Goal: Task Accomplishment & Management: Manage account settings

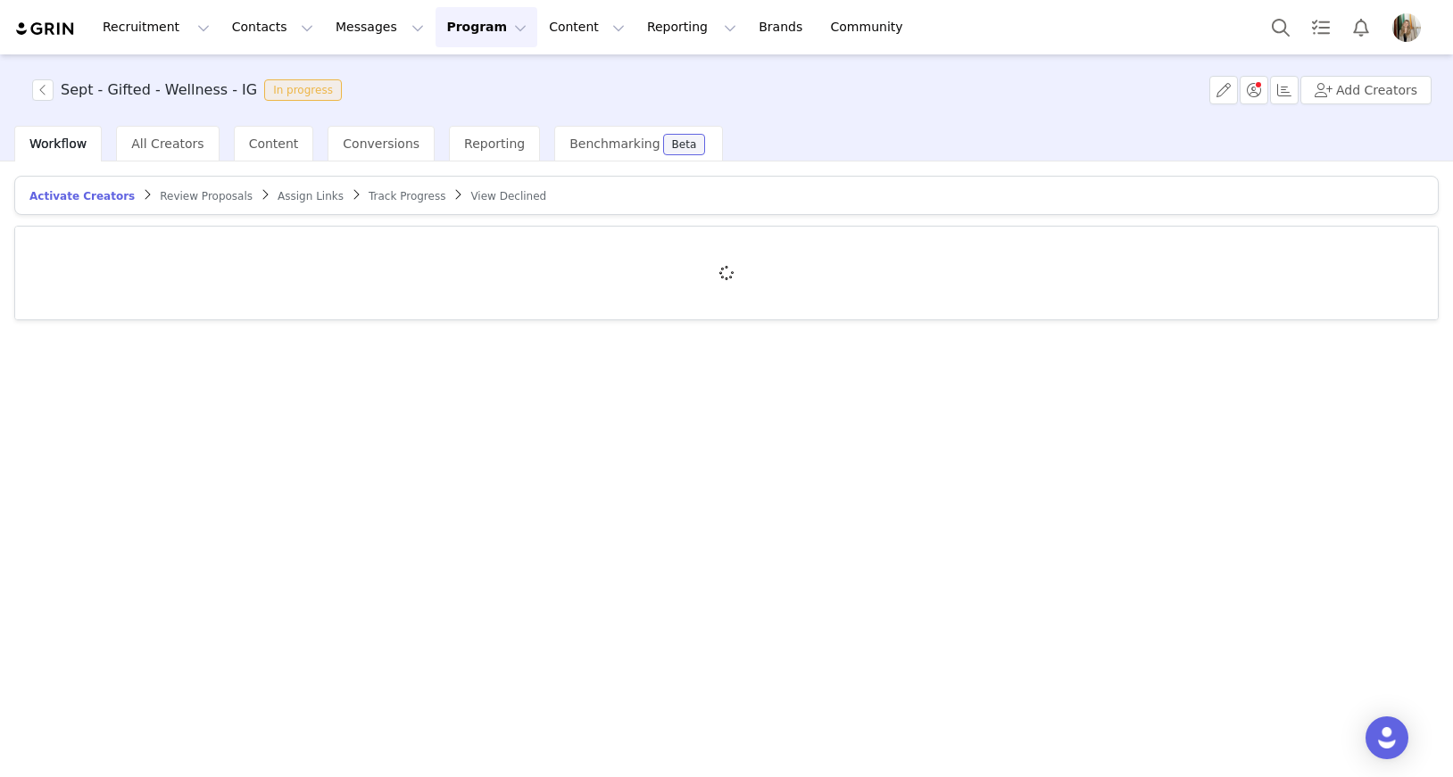
click at [196, 194] on span "Review Proposals" at bounding box center [206, 196] width 93 height 12
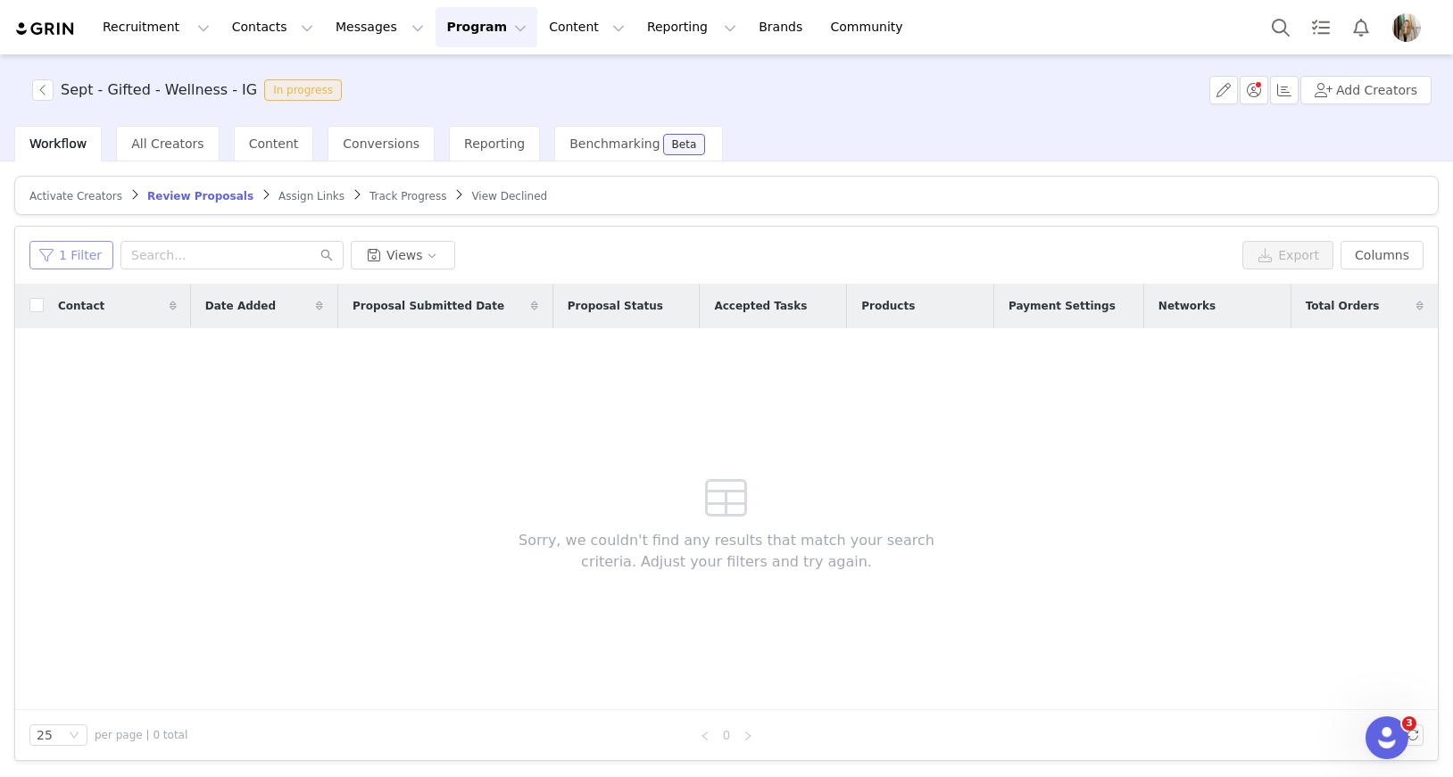
click at [87, 259] on button "1 Filter" at bounding box center [71, 255] width 84 height 29
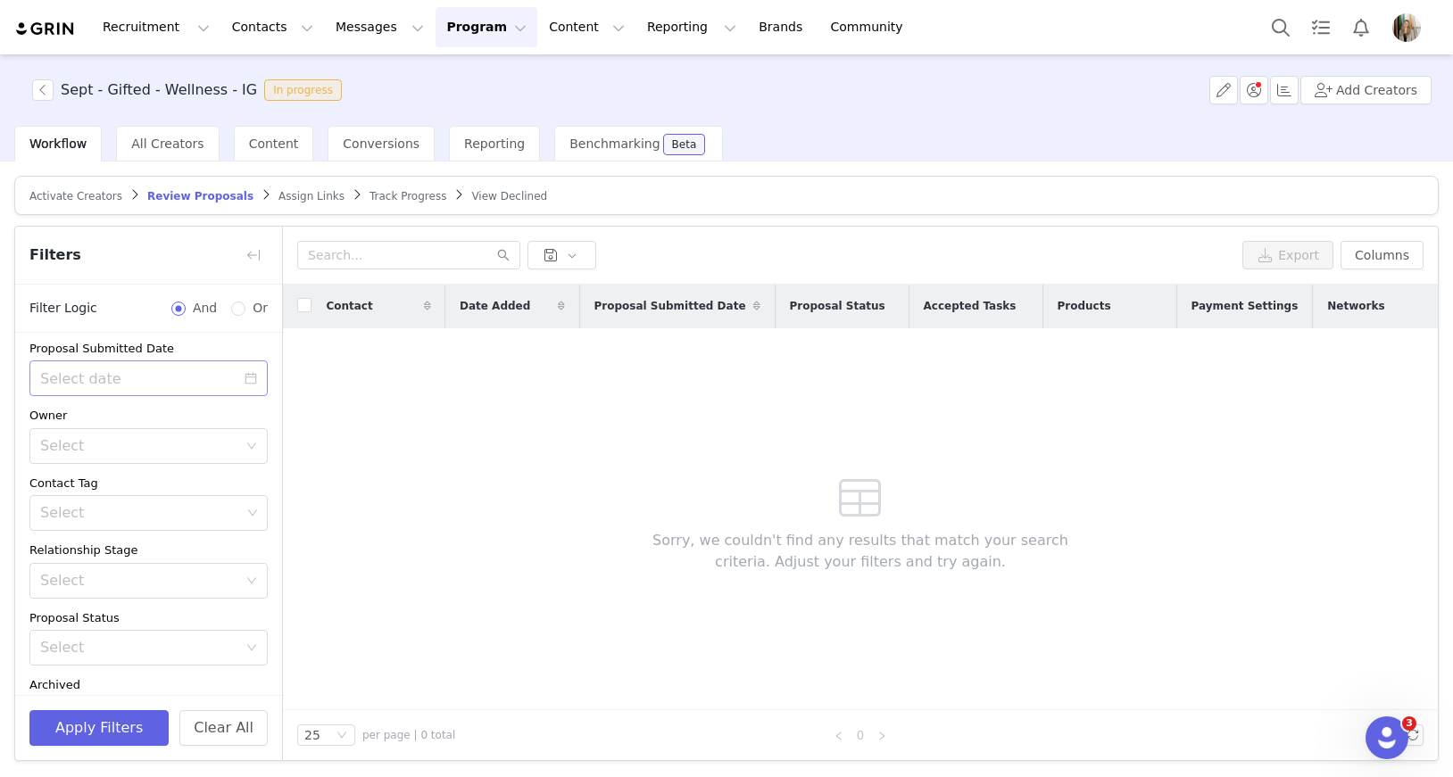
scroll to position [74, 0]
click at [120, 434] on div "Select" at bounding box center [142, 447] width 205 height 34
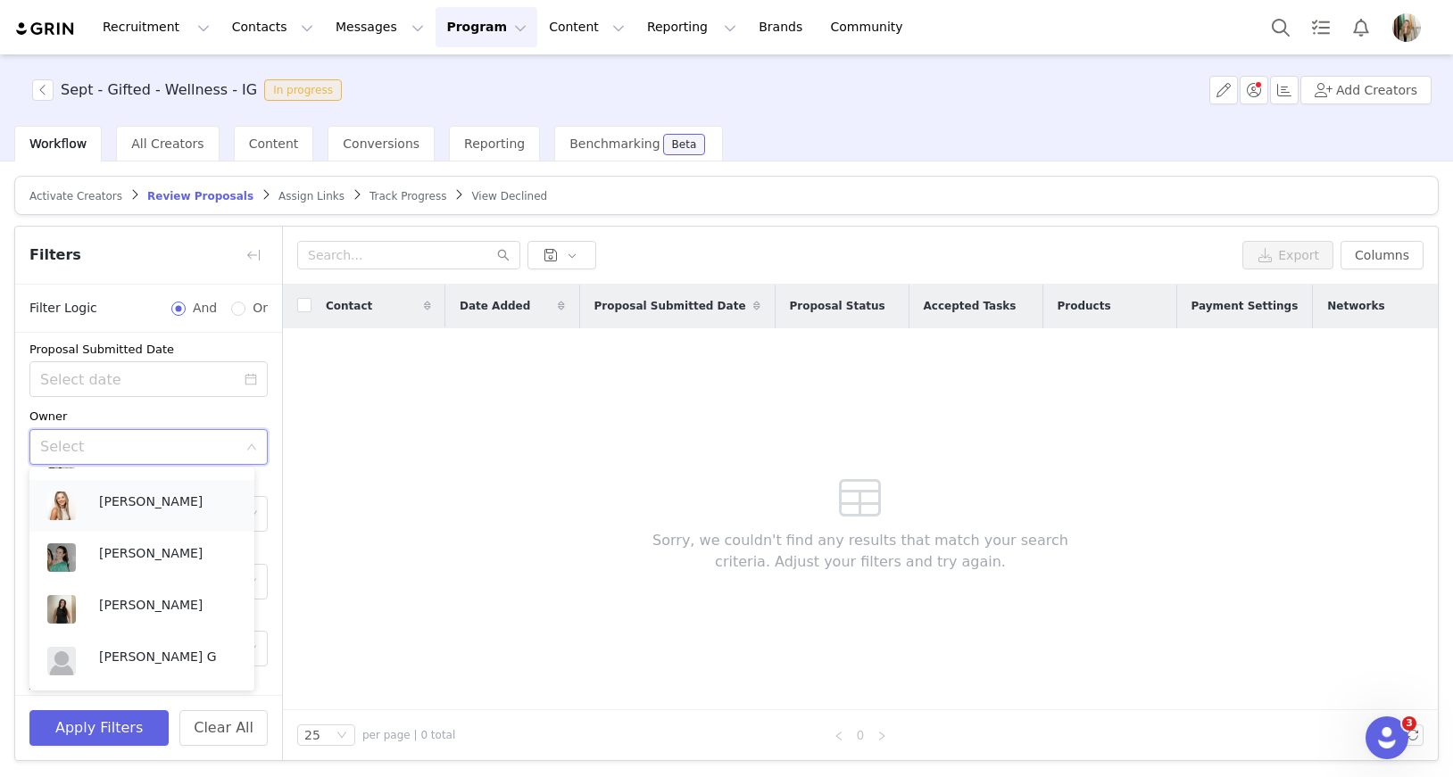
scroll to position [487, 0]
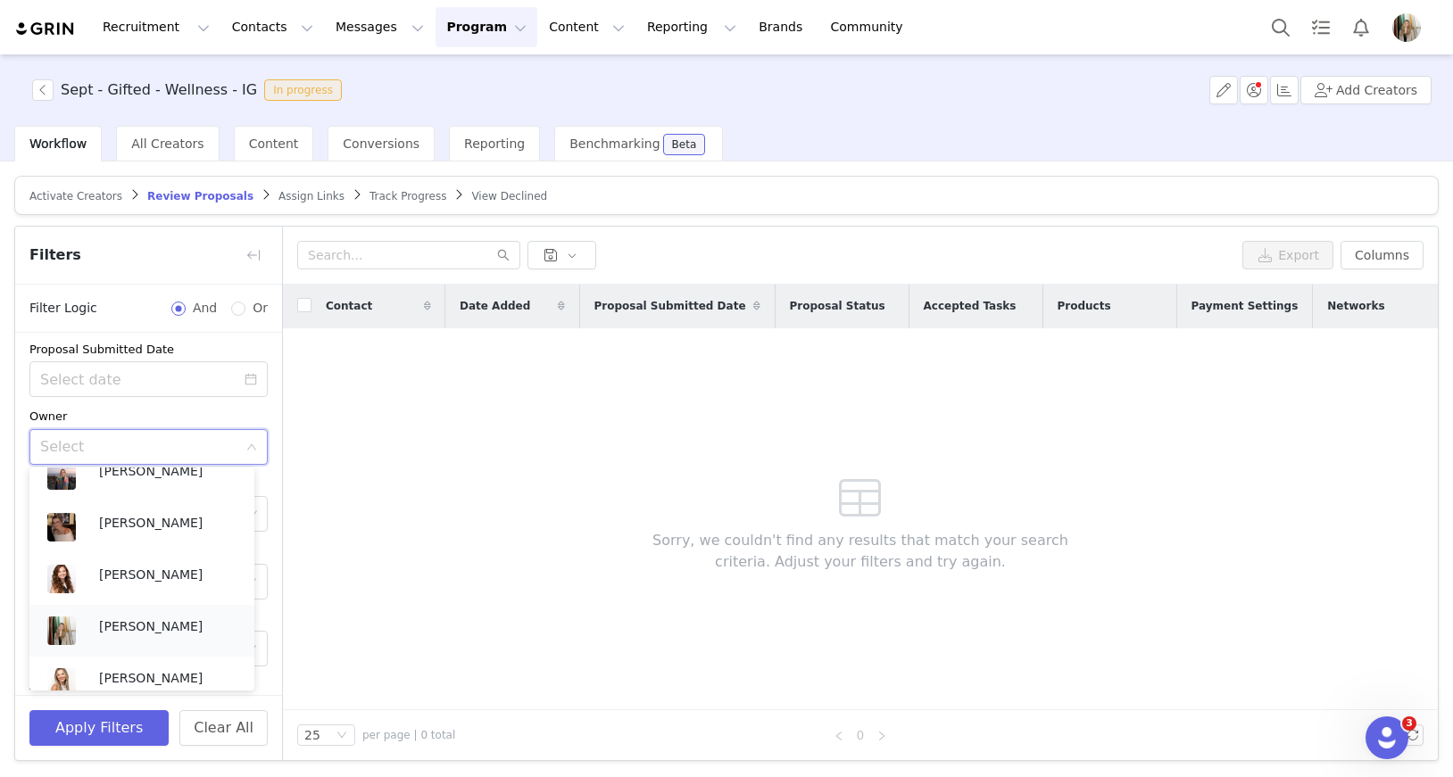
click at [153, 629] on p "[PERSON_NAME]" at bounding box center [167, 627] width 137 height 20
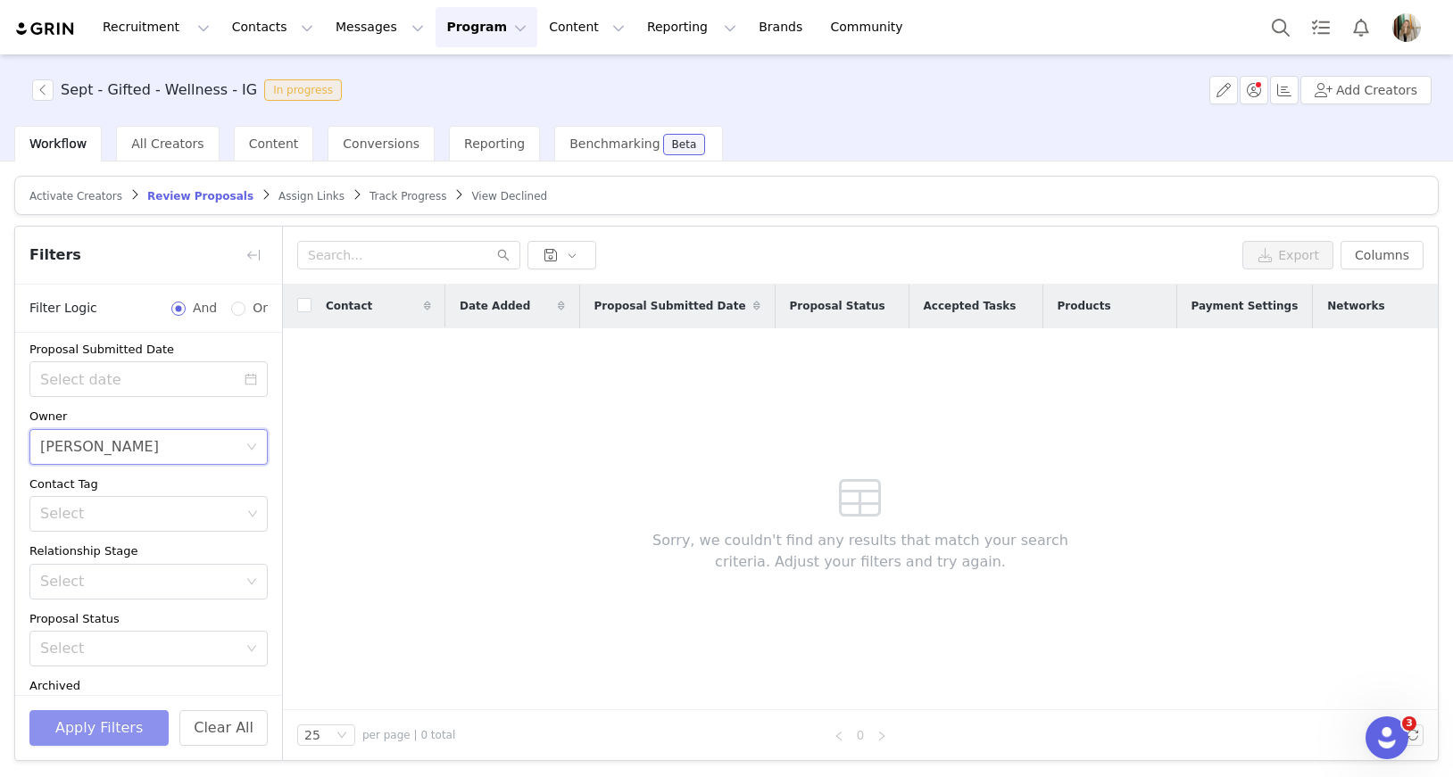
click at [95, 716] on button "Apply Filters" at bounding box center [98, 728] width 139 height 36
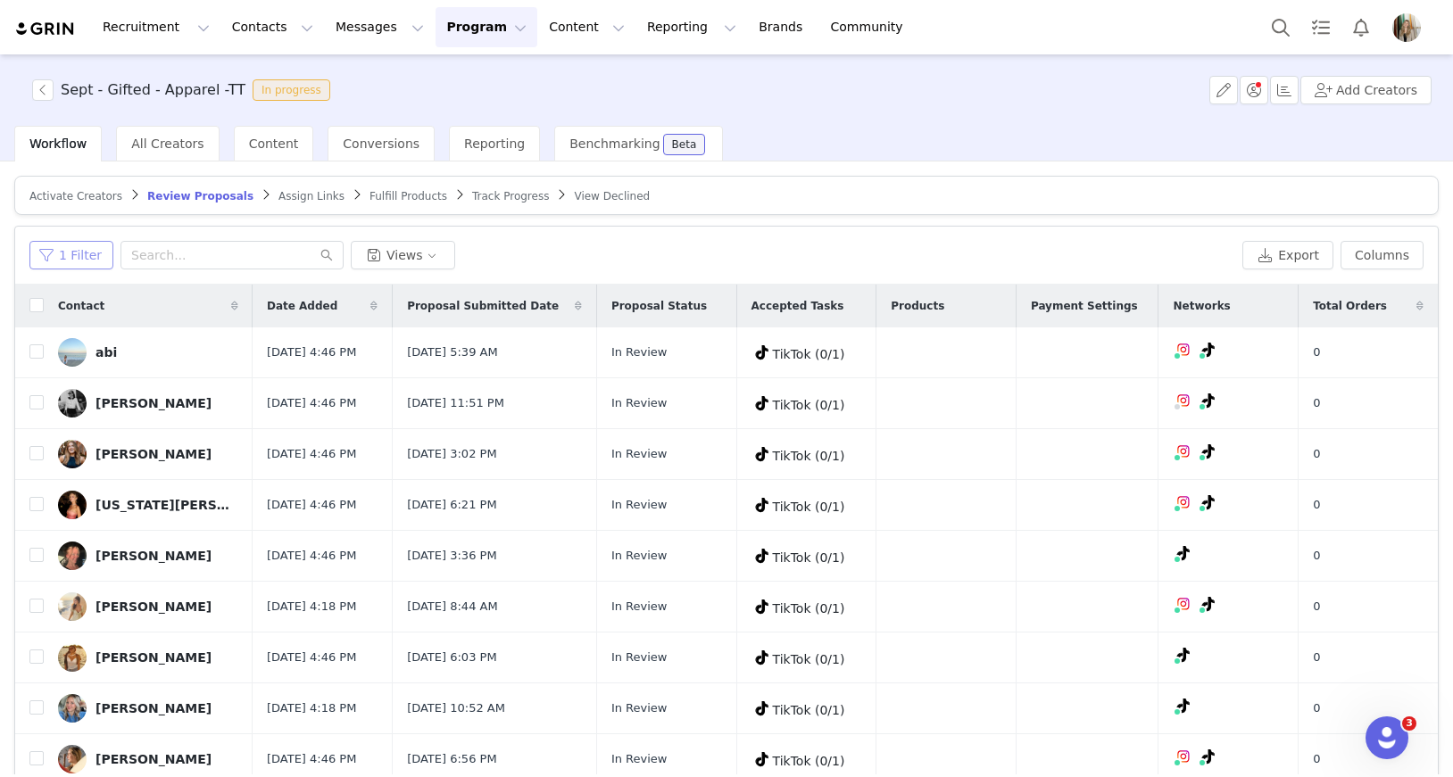
click at [59, 260] on button "1 Filter" at bounding box center [71, 255] width 84 height 29
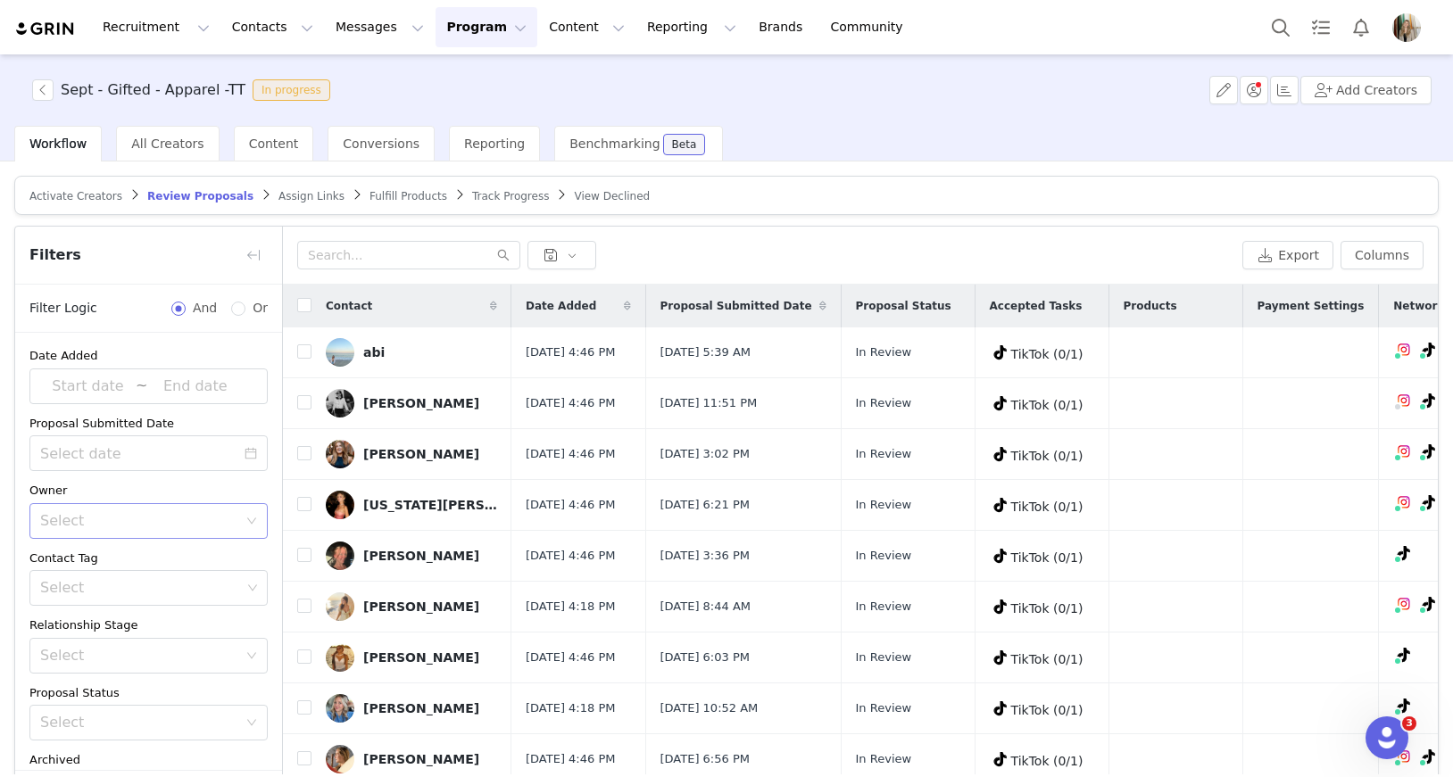
click at [99, 517] on div "Select" at bounding box center [138, 521] width 197 height 18
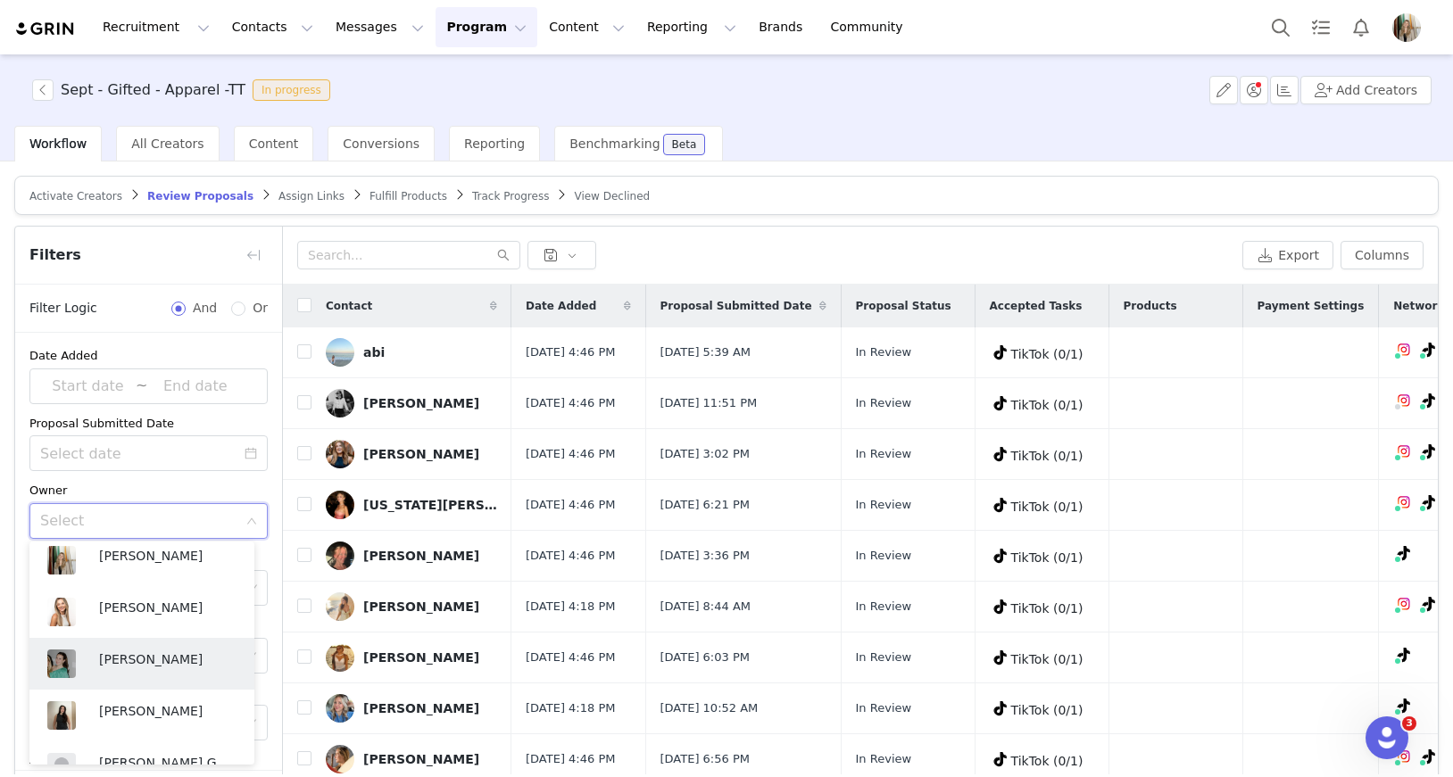
scroll to position [612, 0]
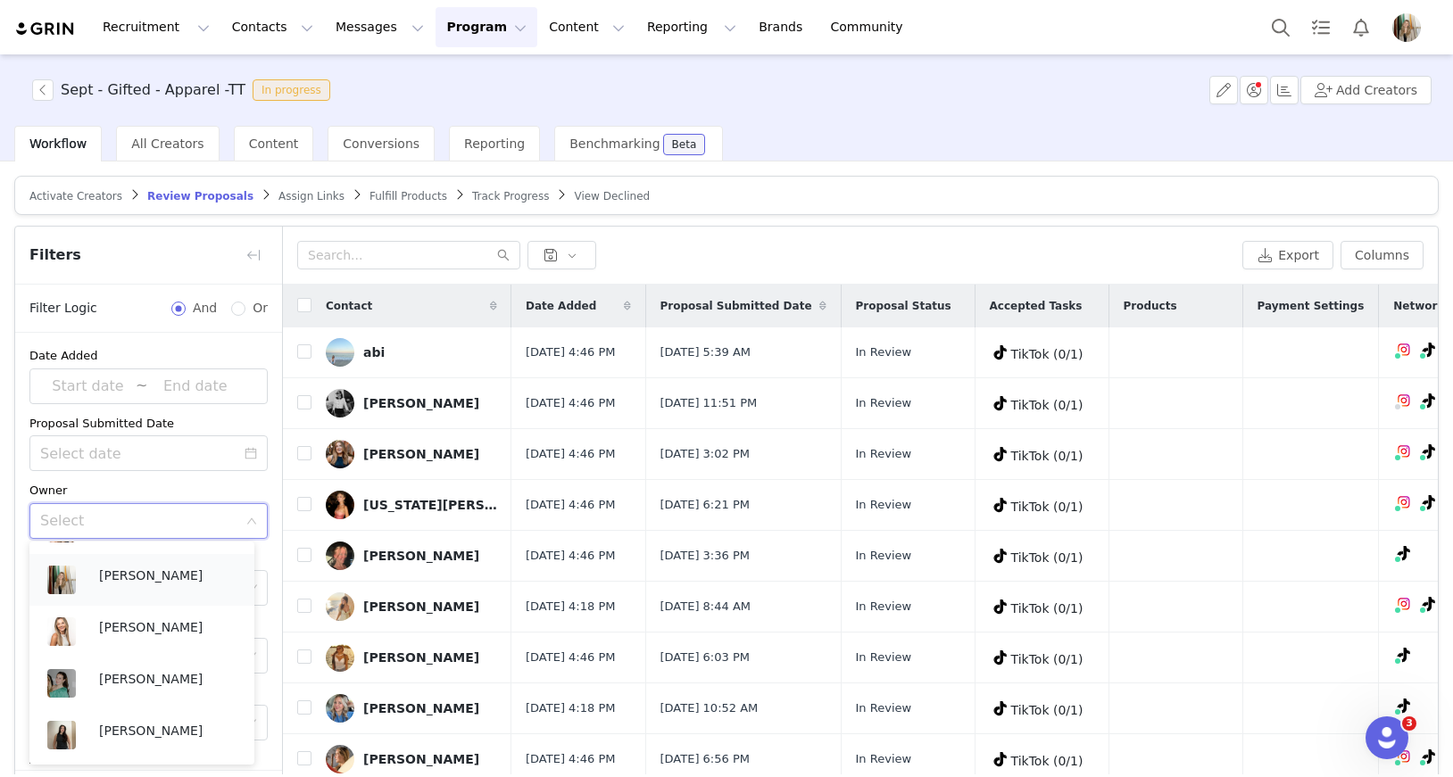
click at [115, 579] on p "[PERSON_NAME]" at bounding box center [167, 576] width 137 height 20
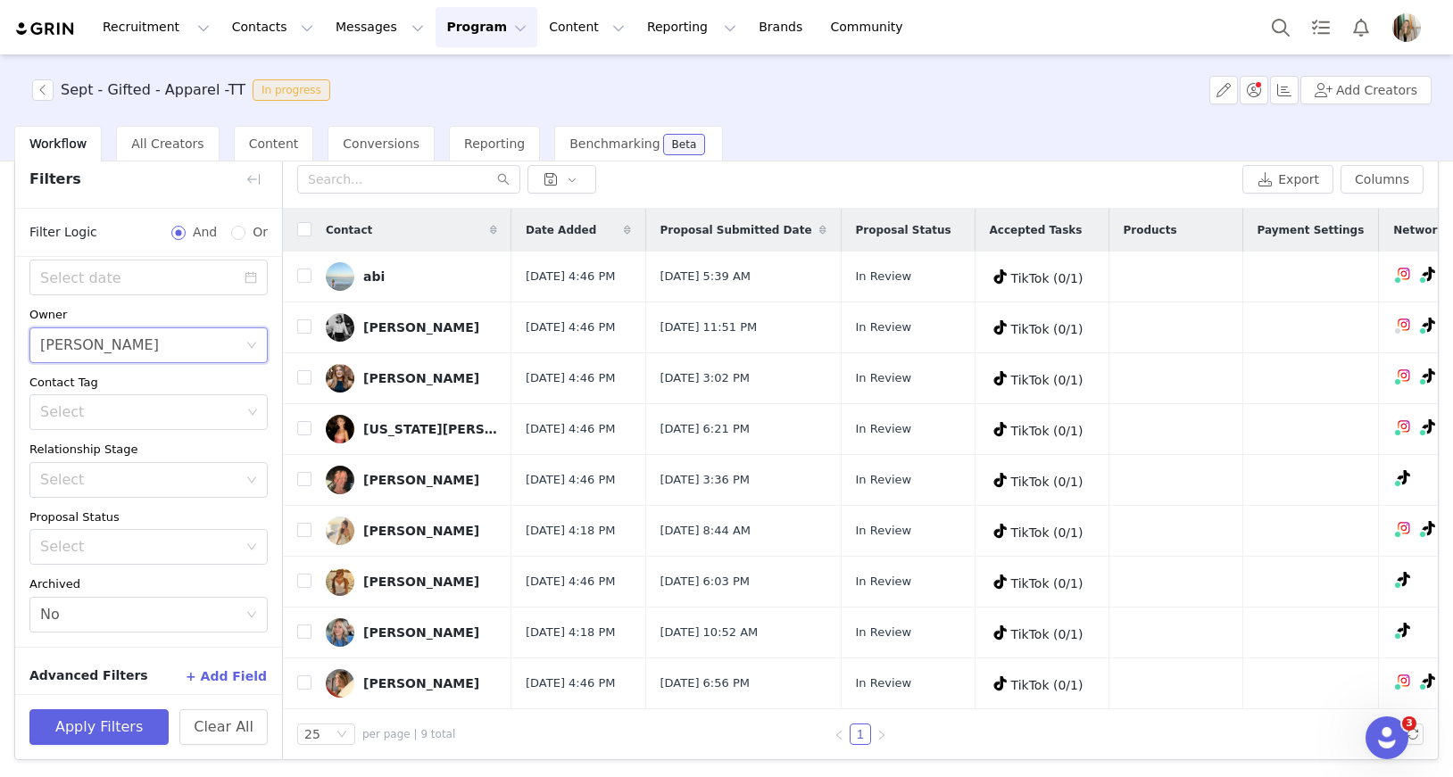
scroll to position [85, 0]
click at [129, 730] on button "Apply Filters" at bounding box center [98, 727] width 139 height 36
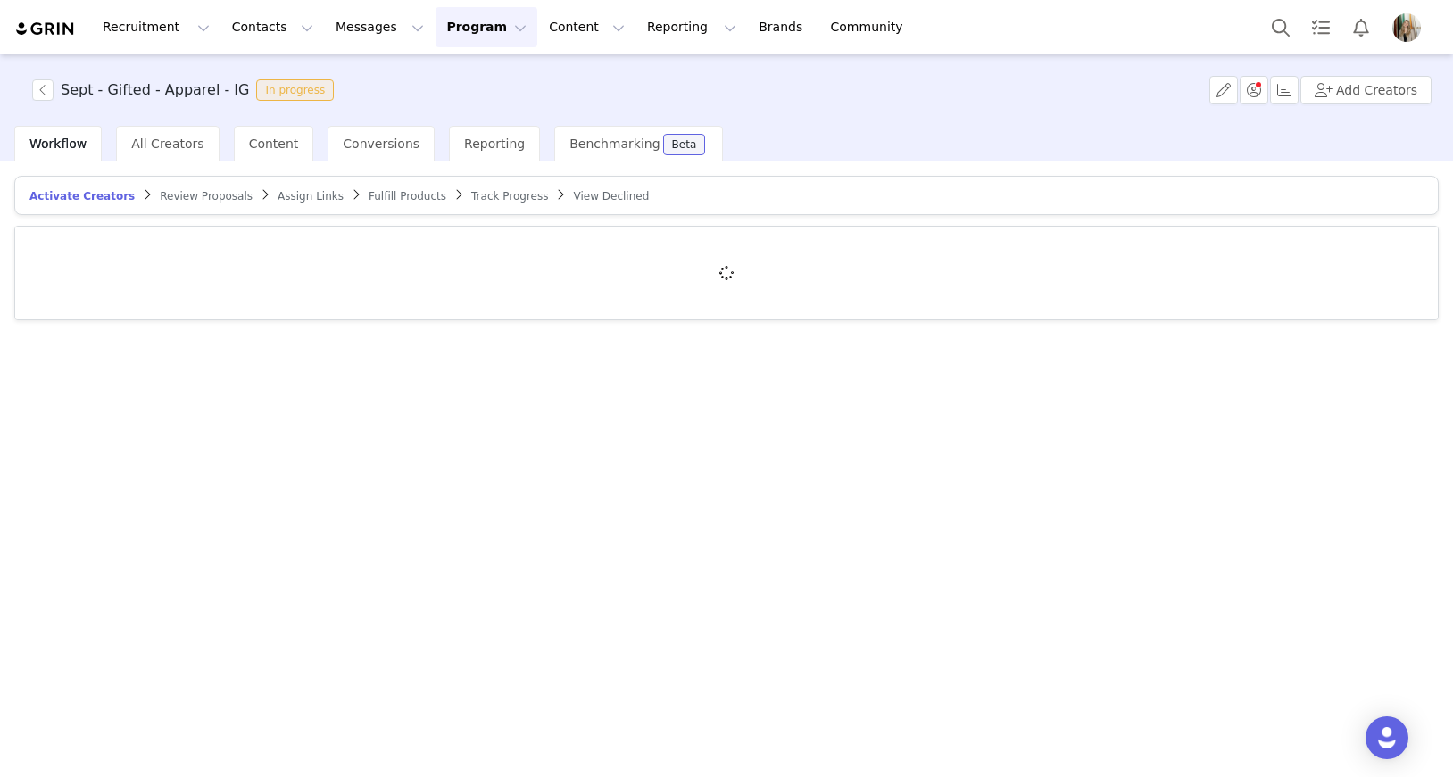
click at [195, 197] on span "Review Proposals" at bounding box center [206, 196] width 93 height 12
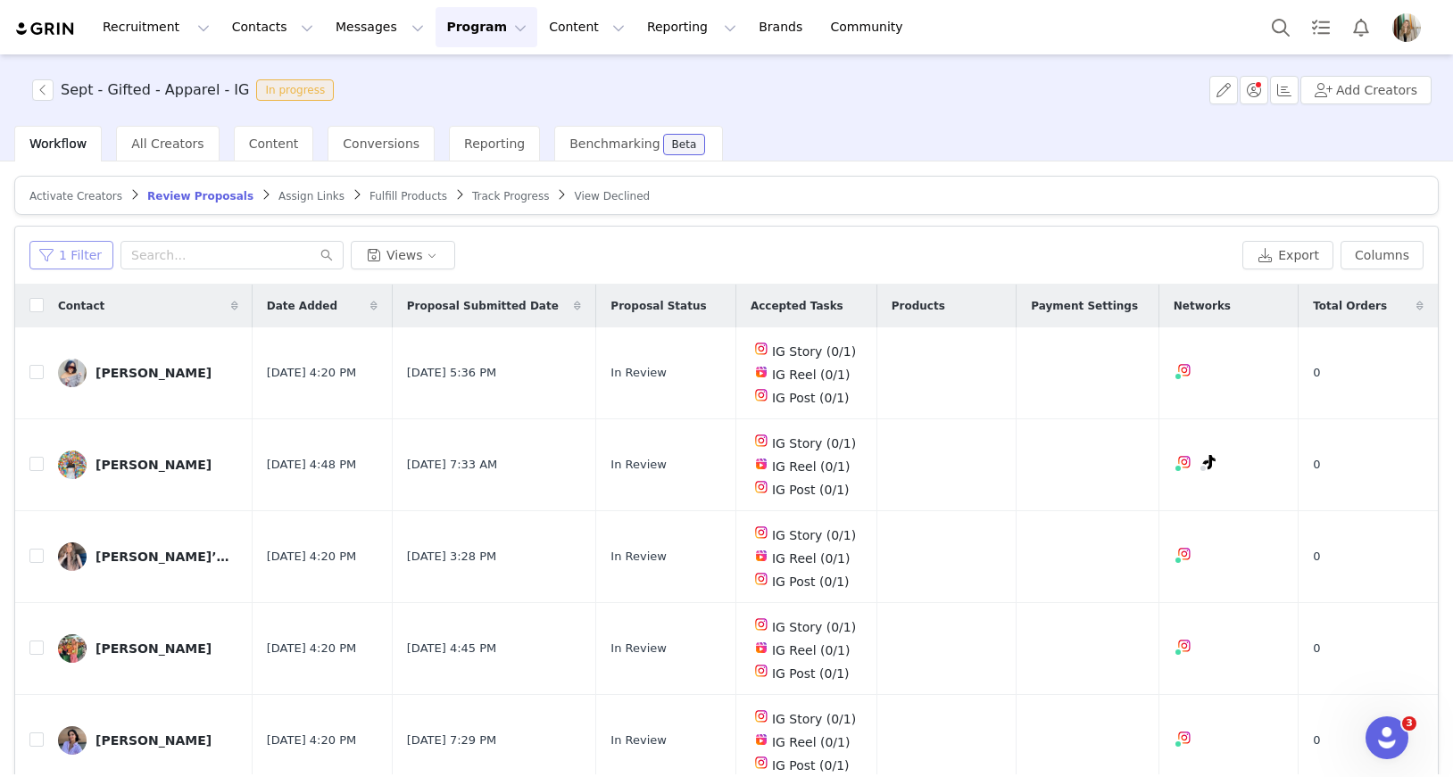
click at [77, 261] on button "1 Filter" at bounding box center [71, 255] width 84 height 29
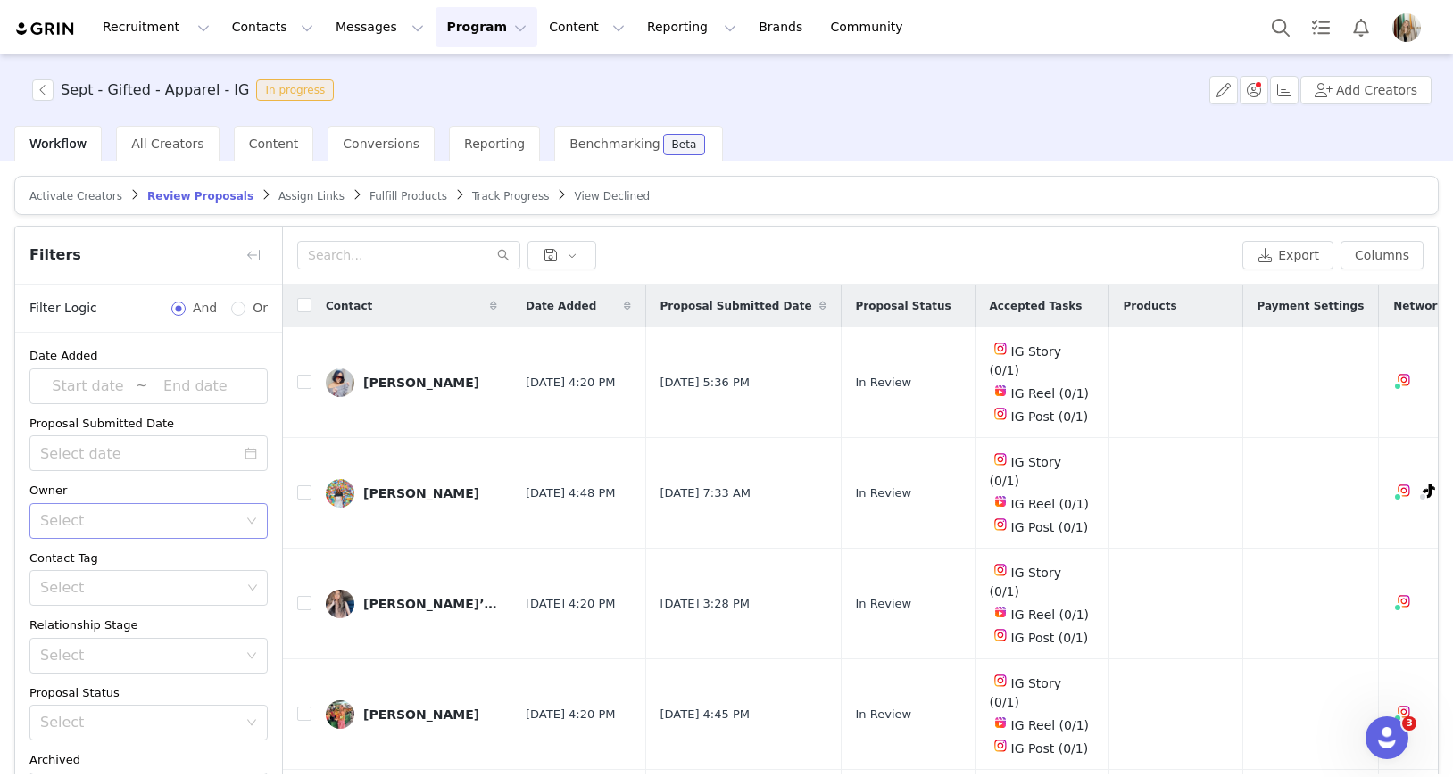
click at [172, 531] on div "Select" at bounding box center [142, 521] width 205 height 34
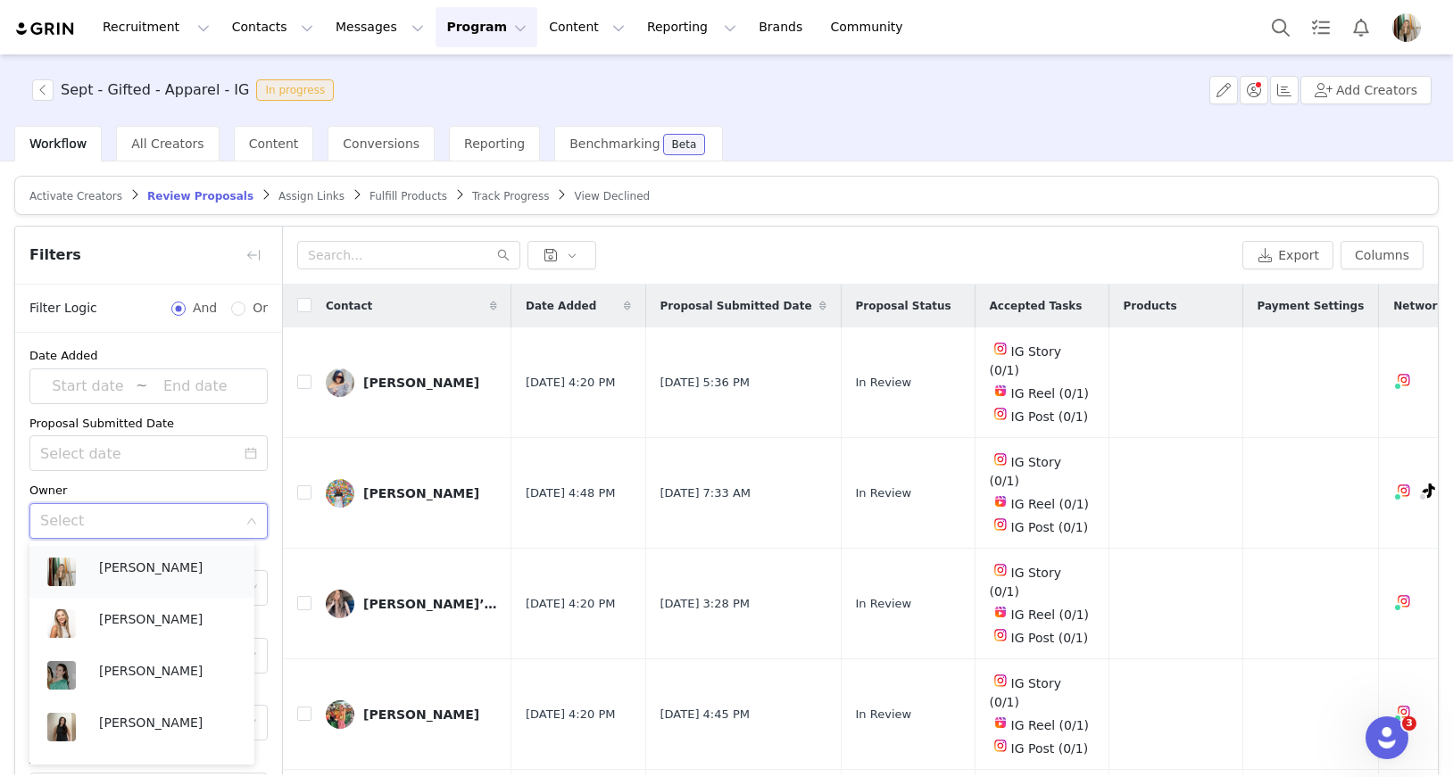
scroll to position [619, 0]
click at [151, 576] on p "[PERSON_NAME]" at bounding box center [167, 569] width 137 height 20
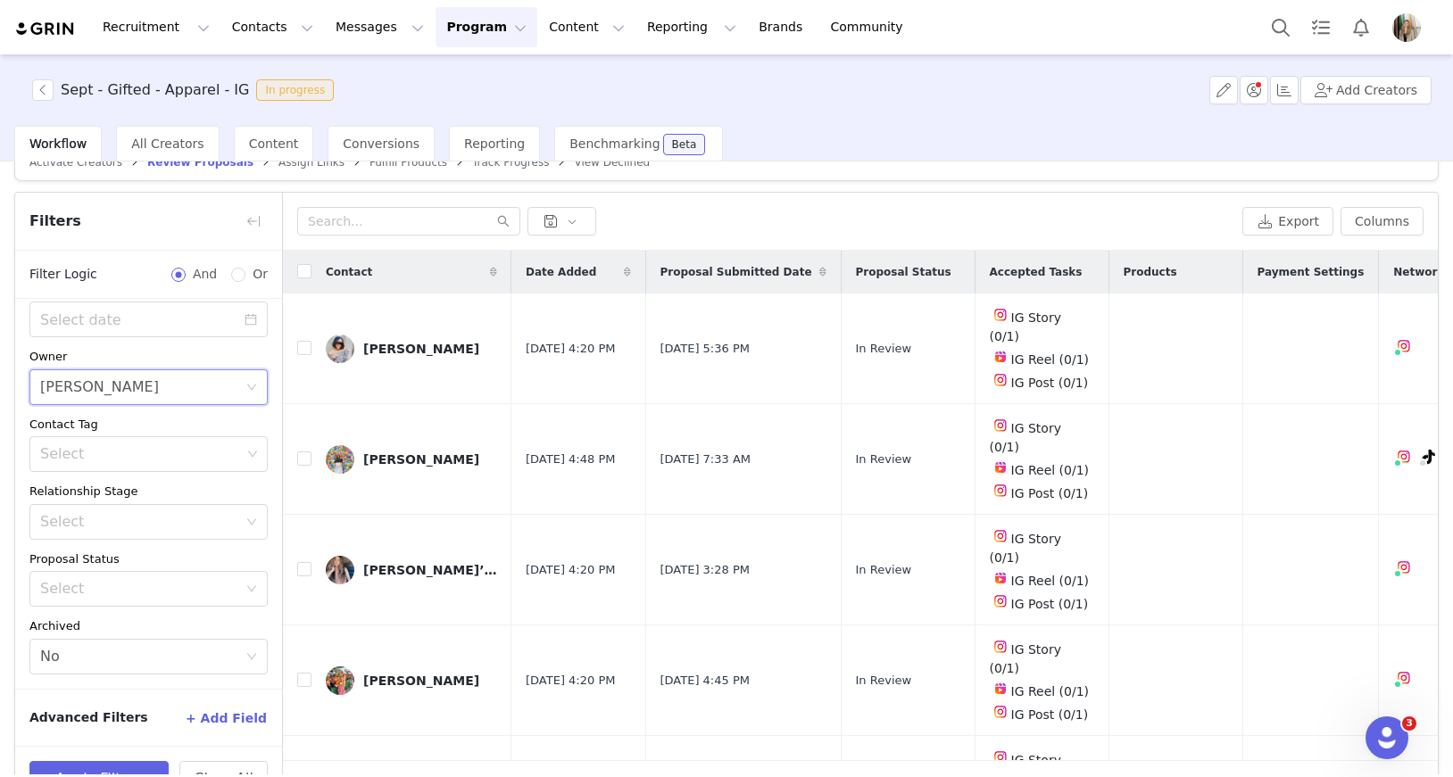
scroll to position [85, 0]
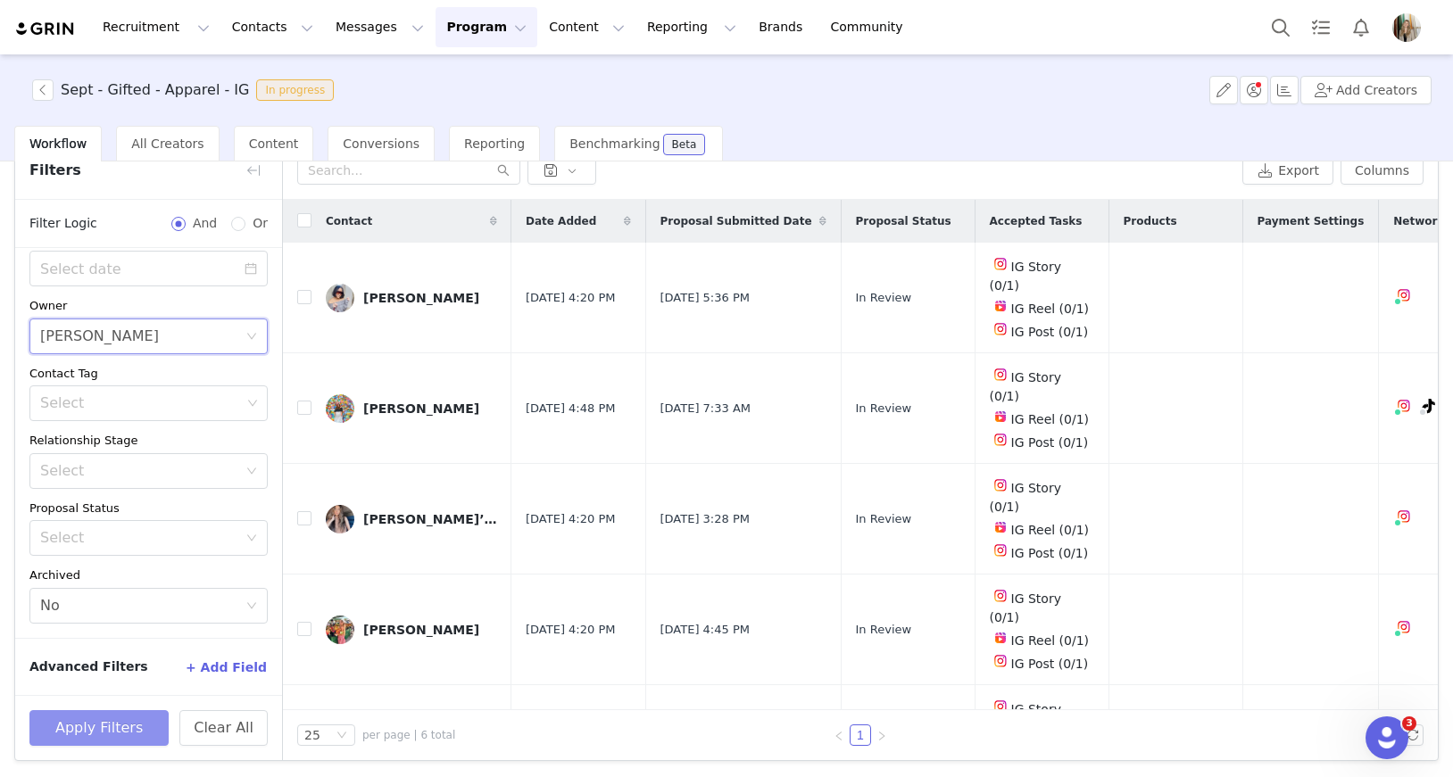
click at [62, 716] on button "Apply Filters" at bounding box center [98, 728] width 139 height 36
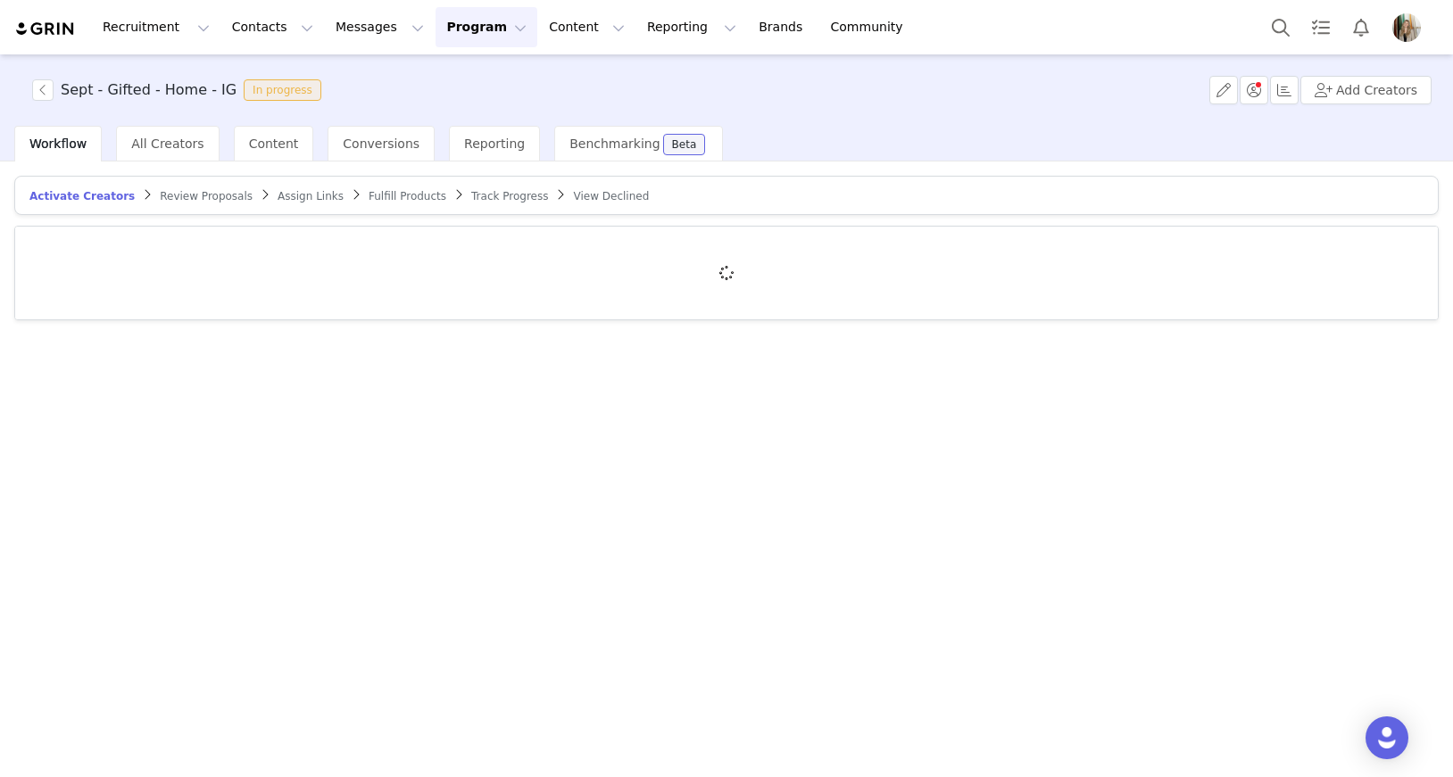
click at [178, 203] on div "Review Proposals" at bounding box center [206, 196] width 93 height 14
click at [186, 194] on span "Review Proposals" at bounding box center [206, 196] width 93 height 12
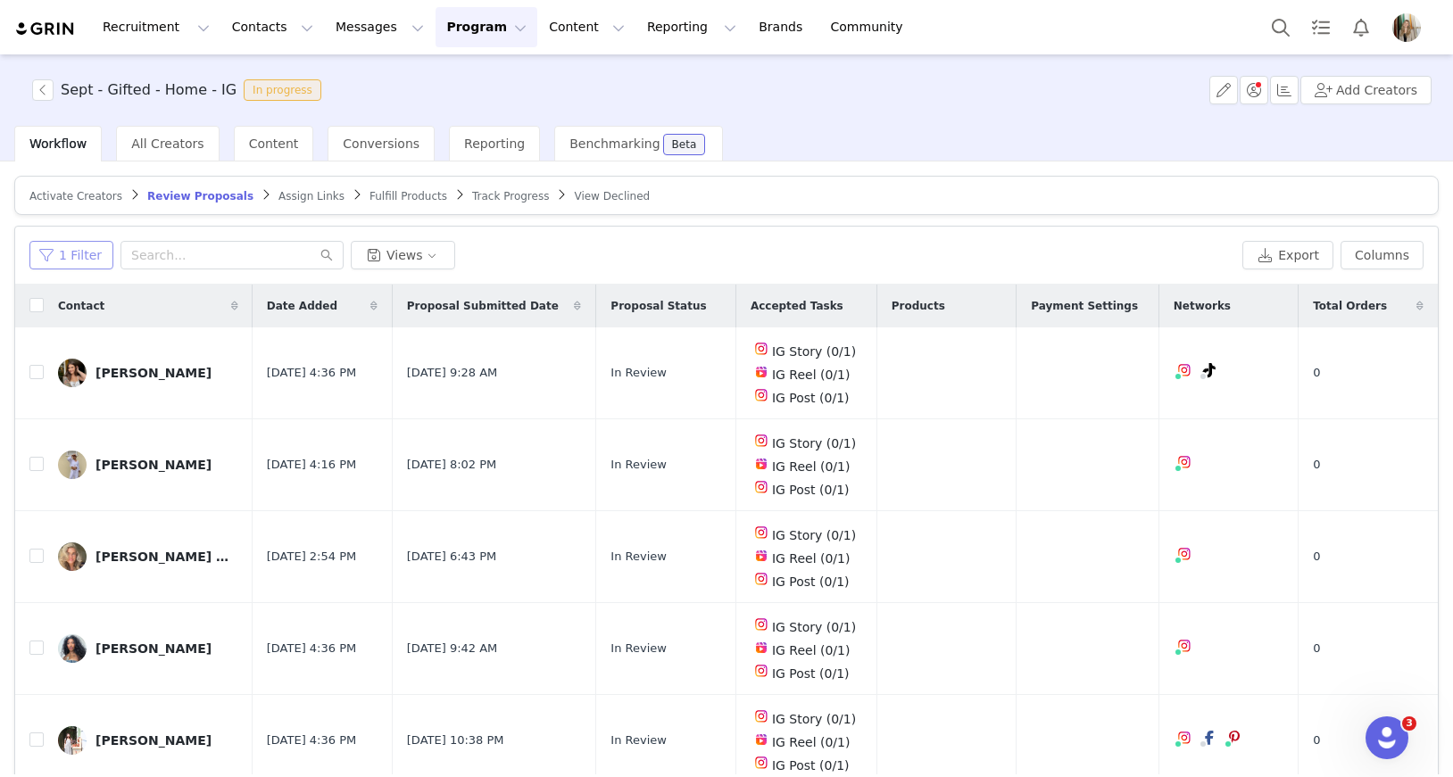
click at [67, 250] on button "1 Filter" at bounding box center [71, 255] width 84 height 29
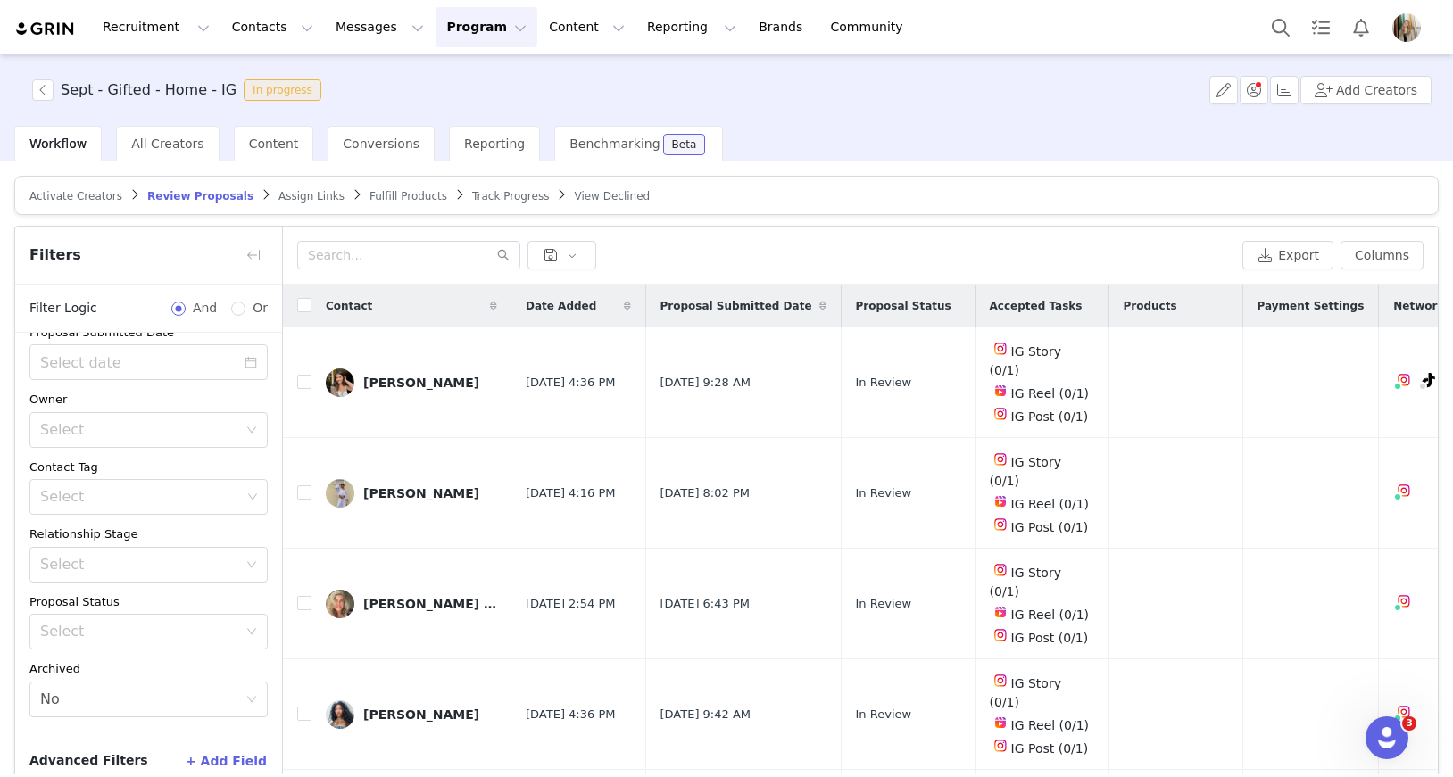
scroll to position [102, 0]
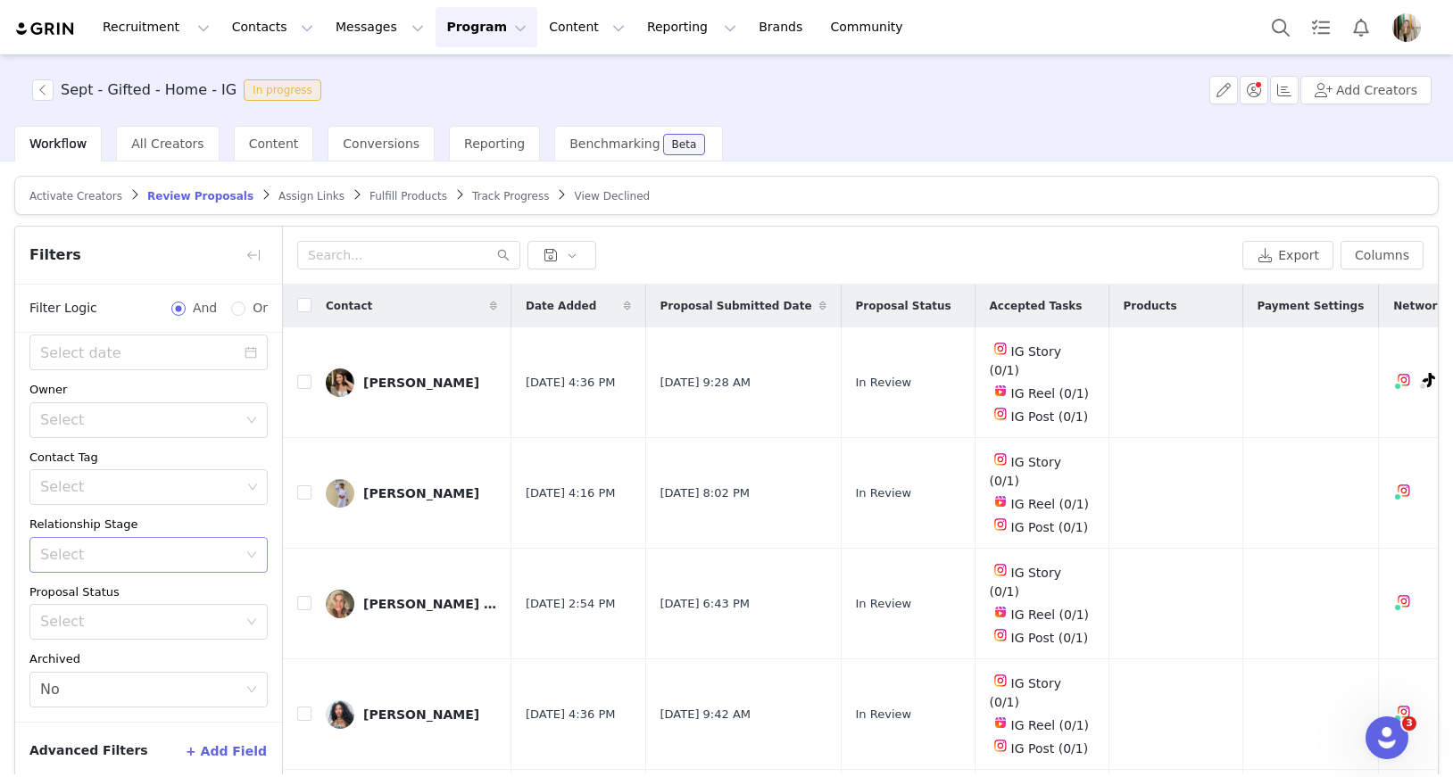
click at [103, 555] on div "Select" at bounding box center [138, 555] width 197 height 18
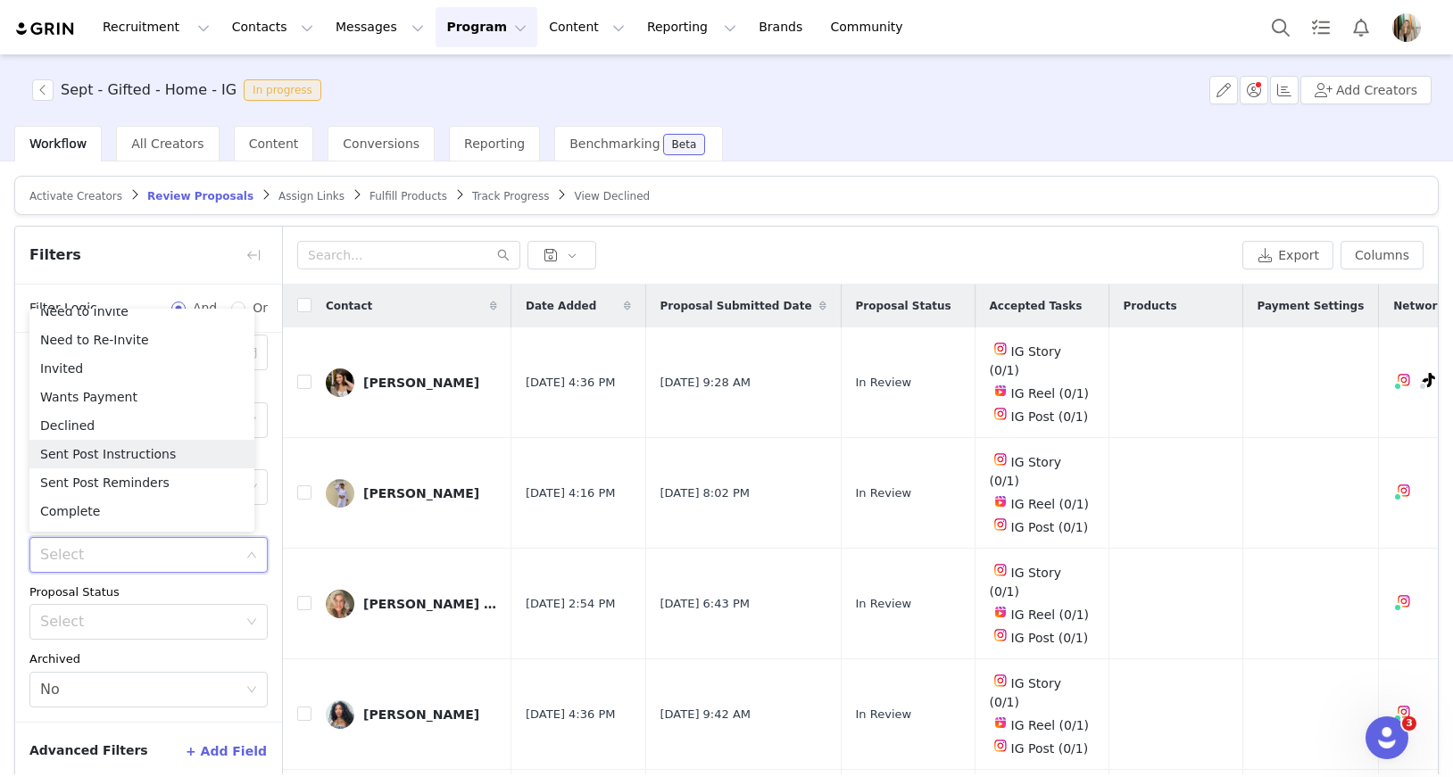
scroll to position [43, 0]
click at [147, 586] on div "Proposal Status" at bounding box center [148, 593] width 238 height 18
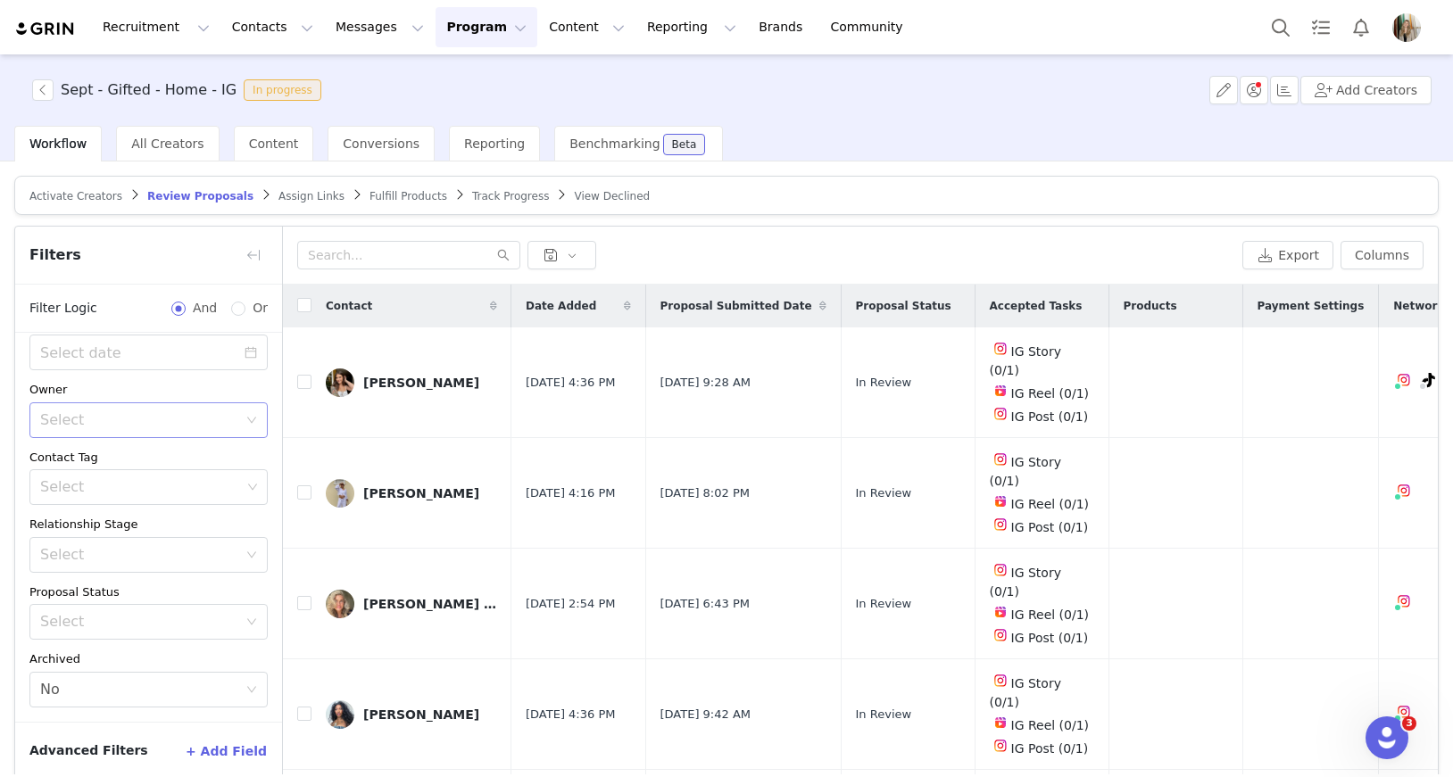
click at [70, 422] on div "Select" at bounding box center [138, 420] width 197 height 18
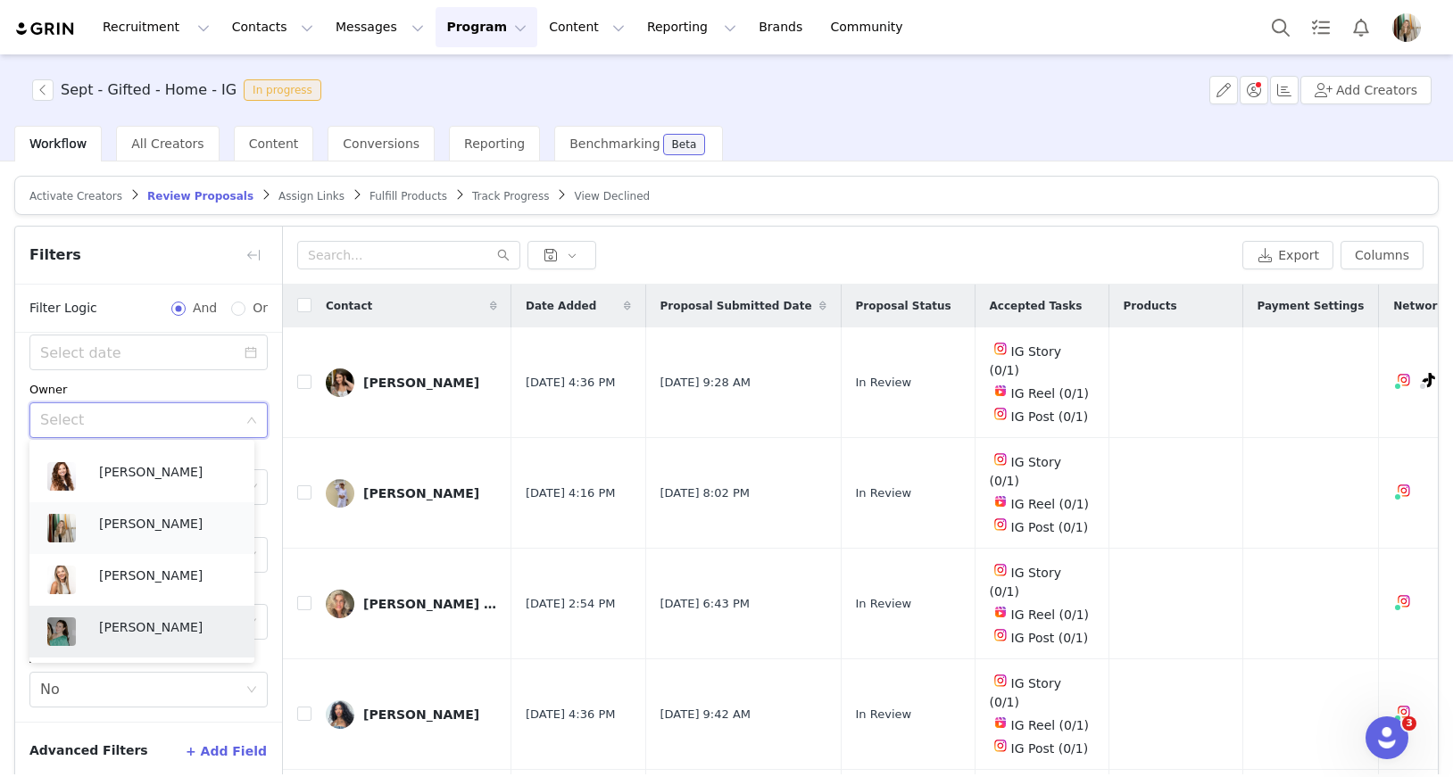
scroll to position [550, 0]
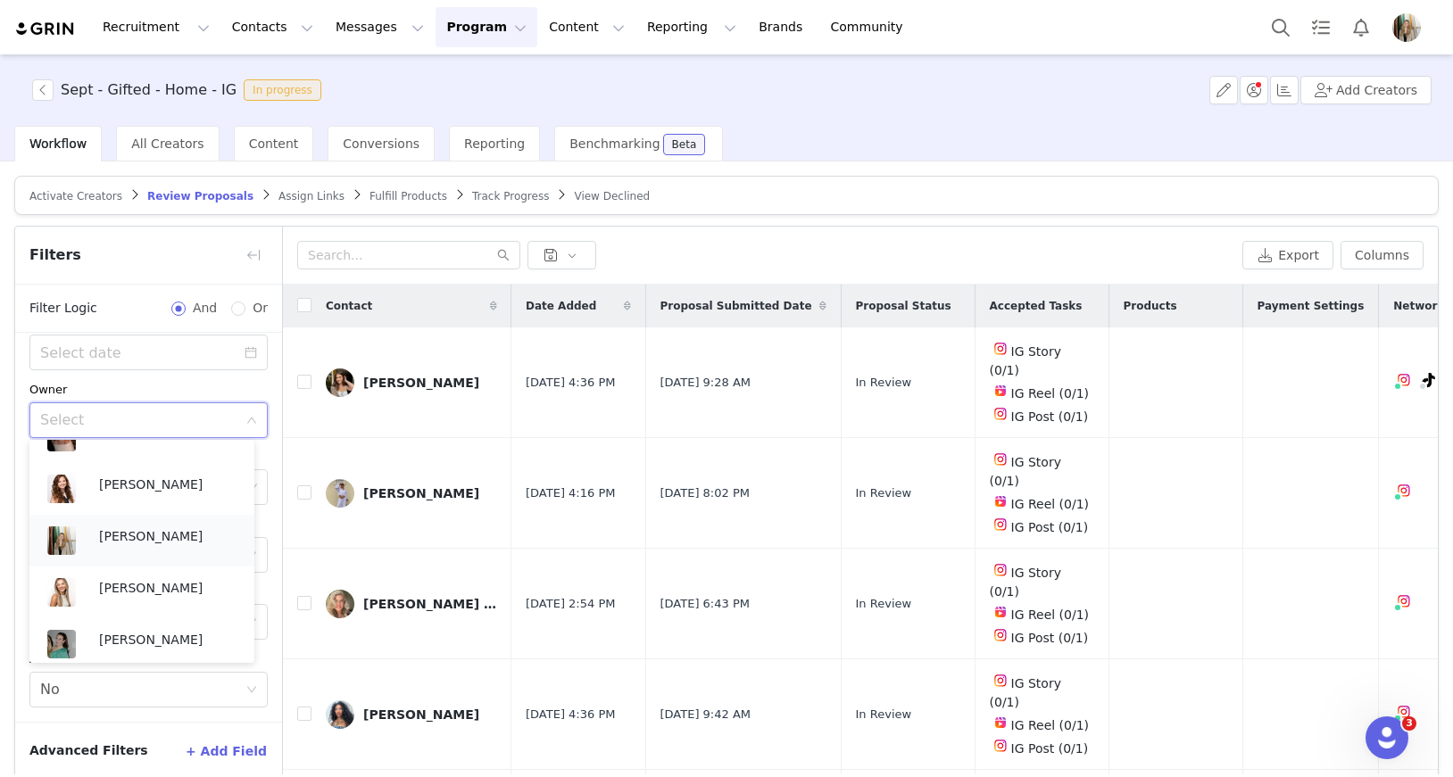
click at [140, 533] on p "[PERSON_NAME]" at bounding box center [167, 536] width 137 height 20
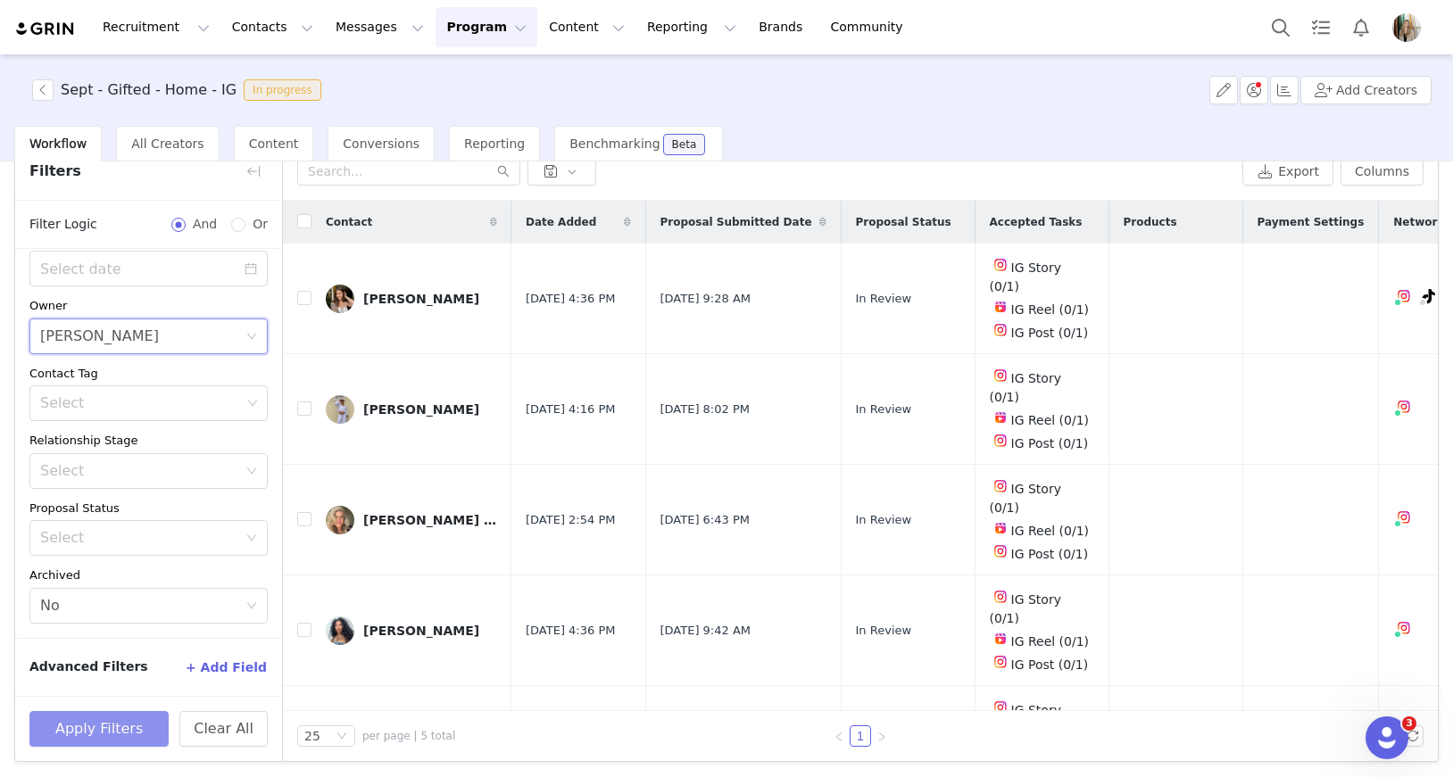
click at [116, 728] on button "Apply Filters" at bounding box center [98, 729] width 139 height 36
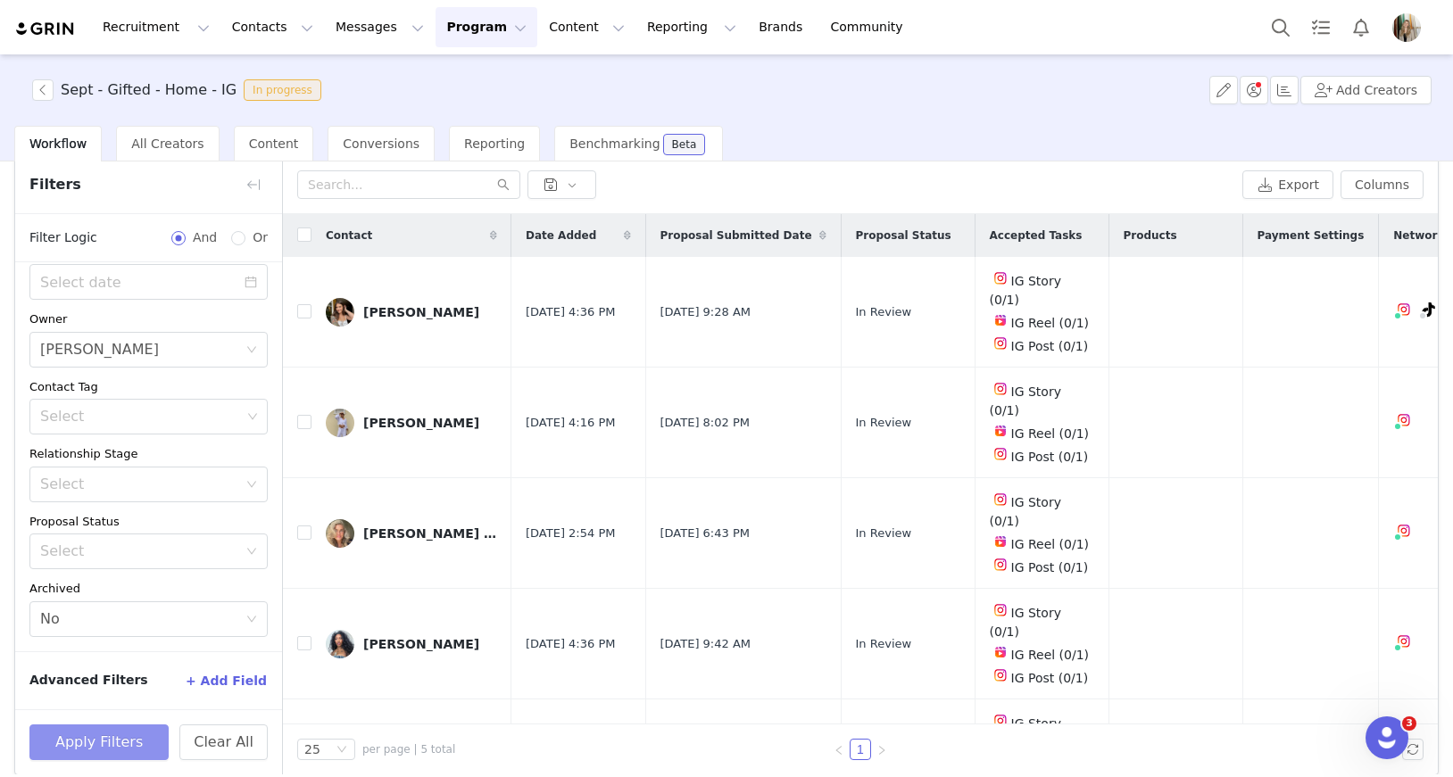
scroll to position [84, 0]
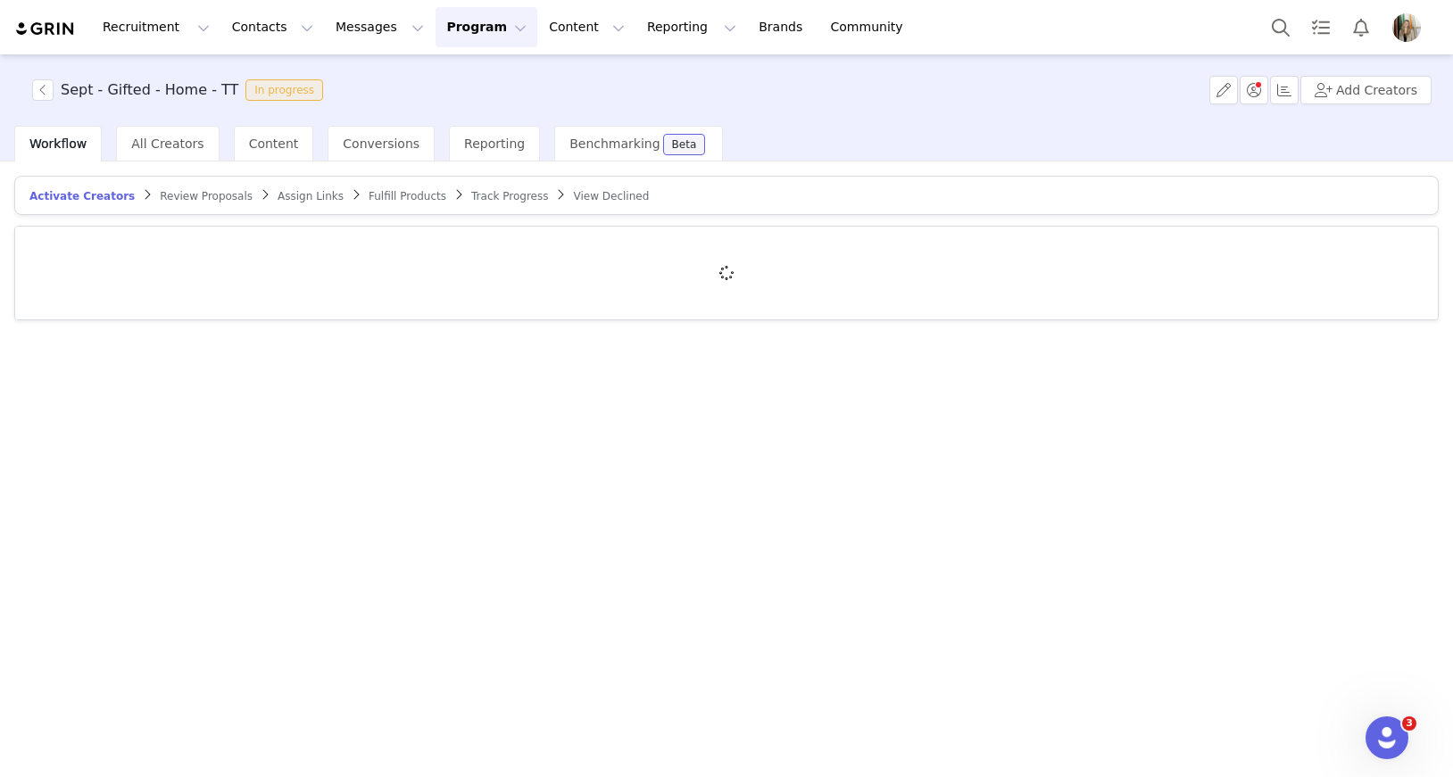
click at [203, 200] on span "Review Proposals" at bounding box center [206, 196] width 93 height 12
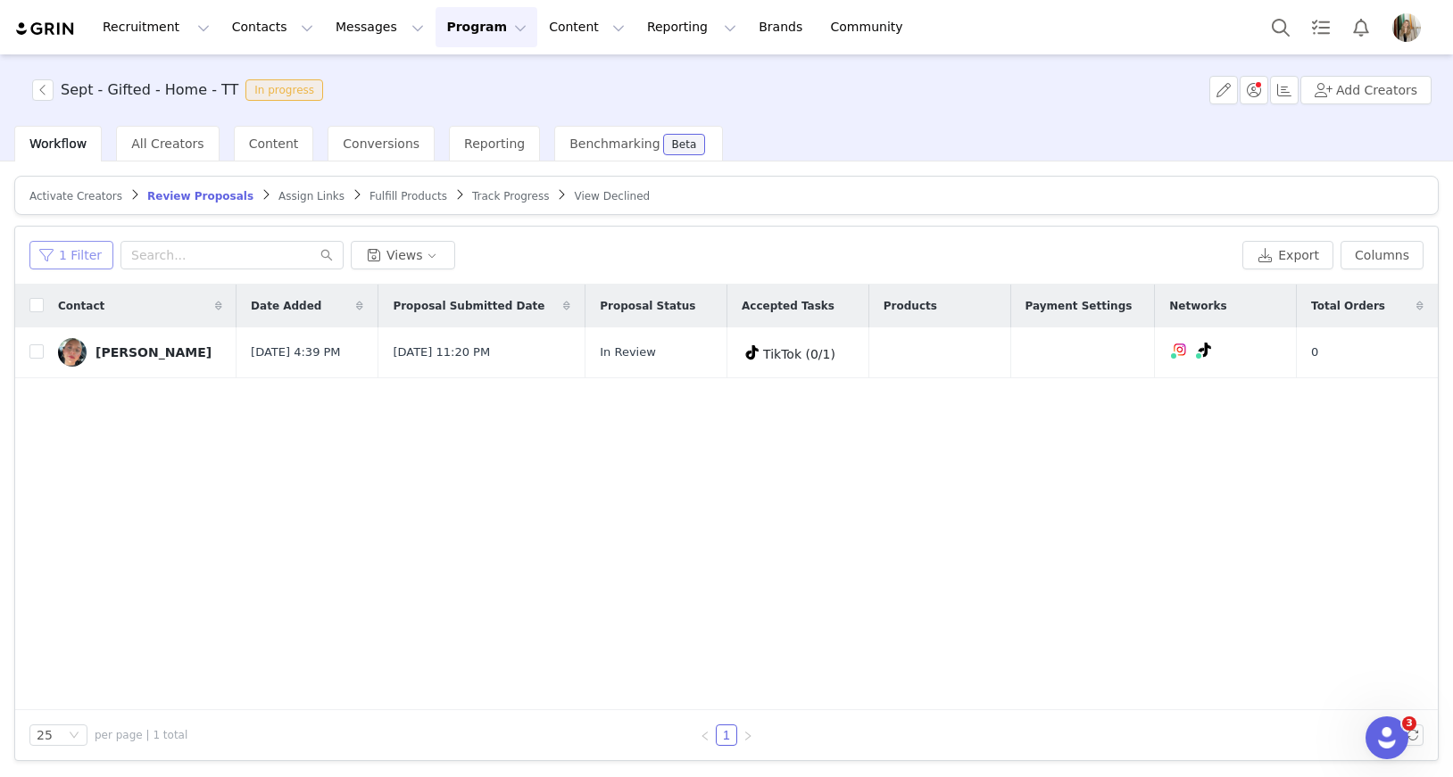
click at [74, 263] on button "1 Filter" at bounding box center [71, 255] width 84 height 29
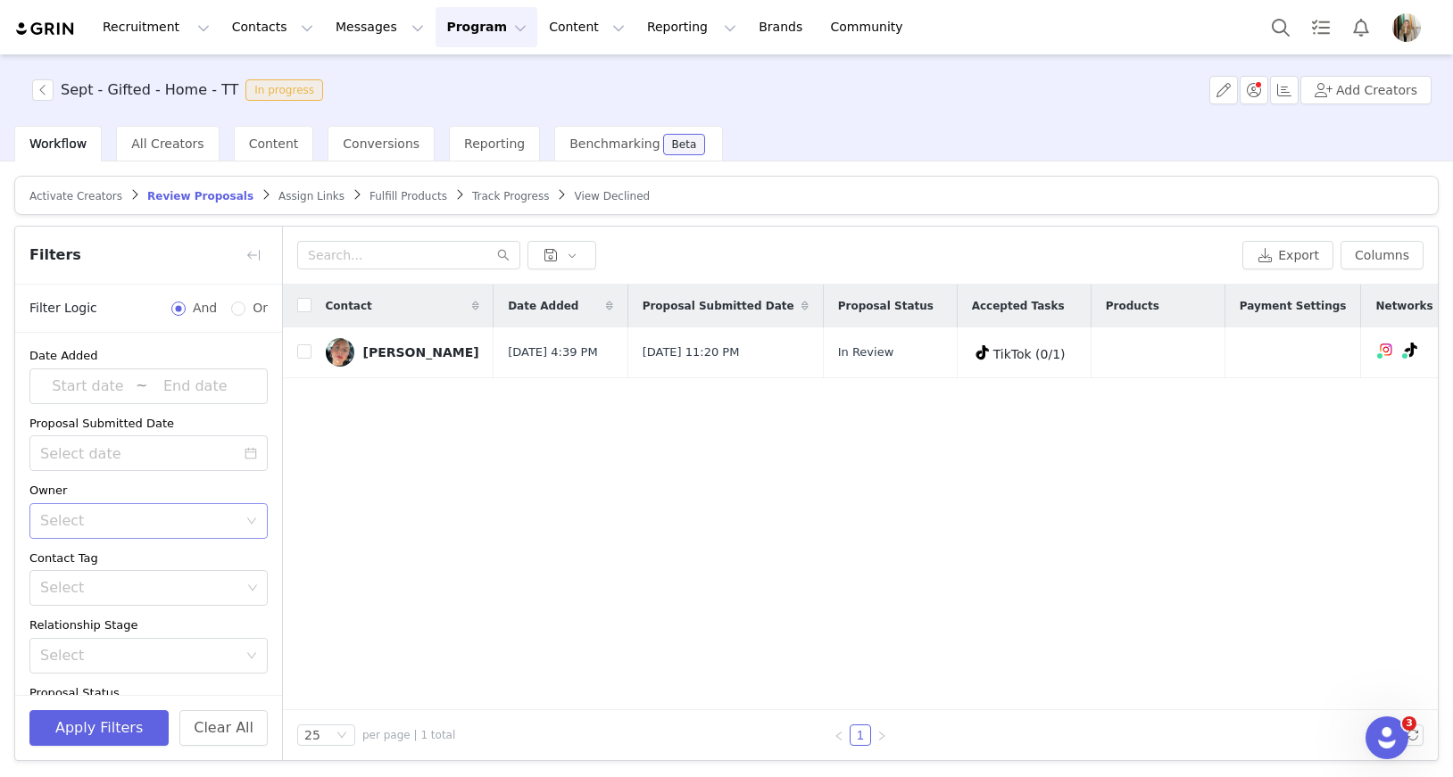
click at [124, 524] on div "Select" at bounding box center [138, 521] width 197 height 18
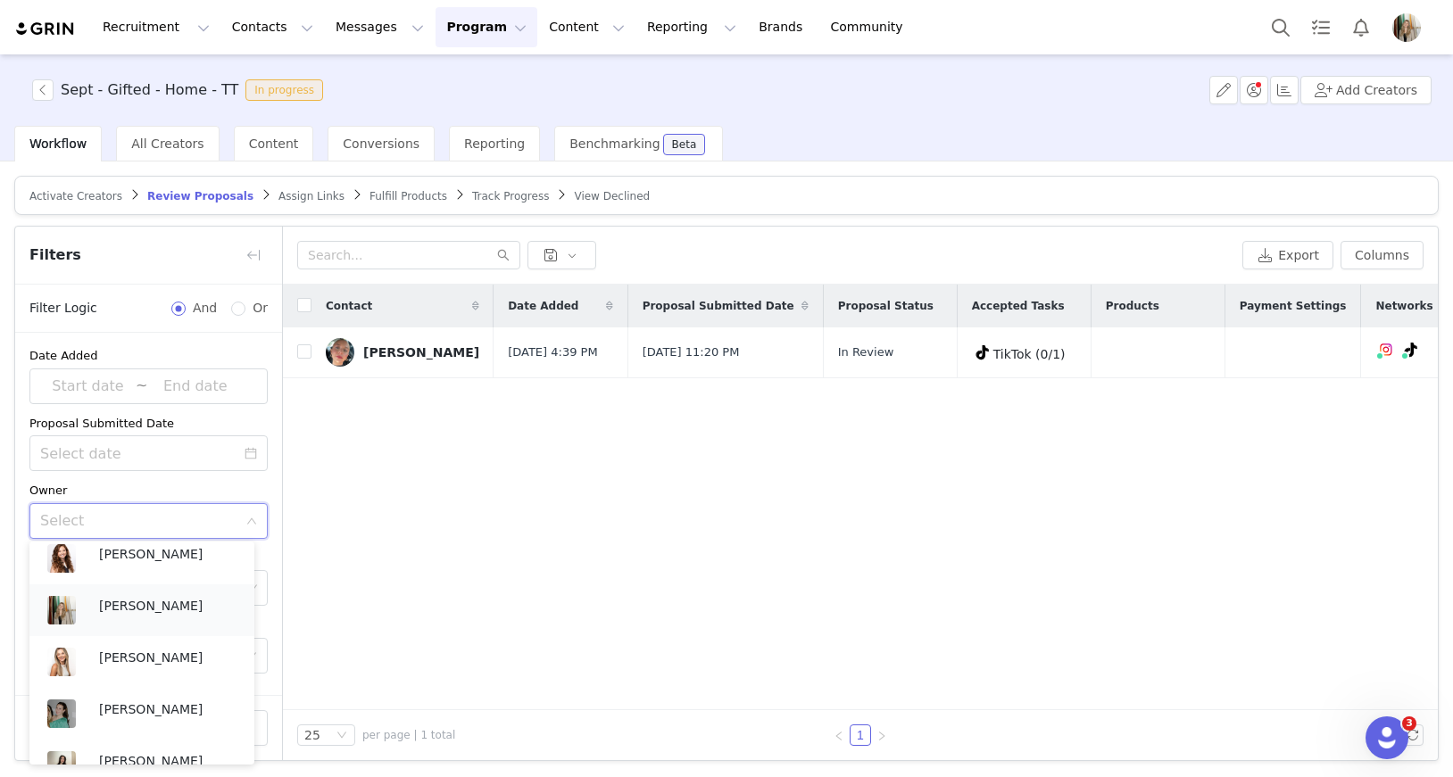
scroll to position [578, 0]
click at [141, 619] on div "Rachel Stanke" at bounding box center [167, 613] width 137 height 27
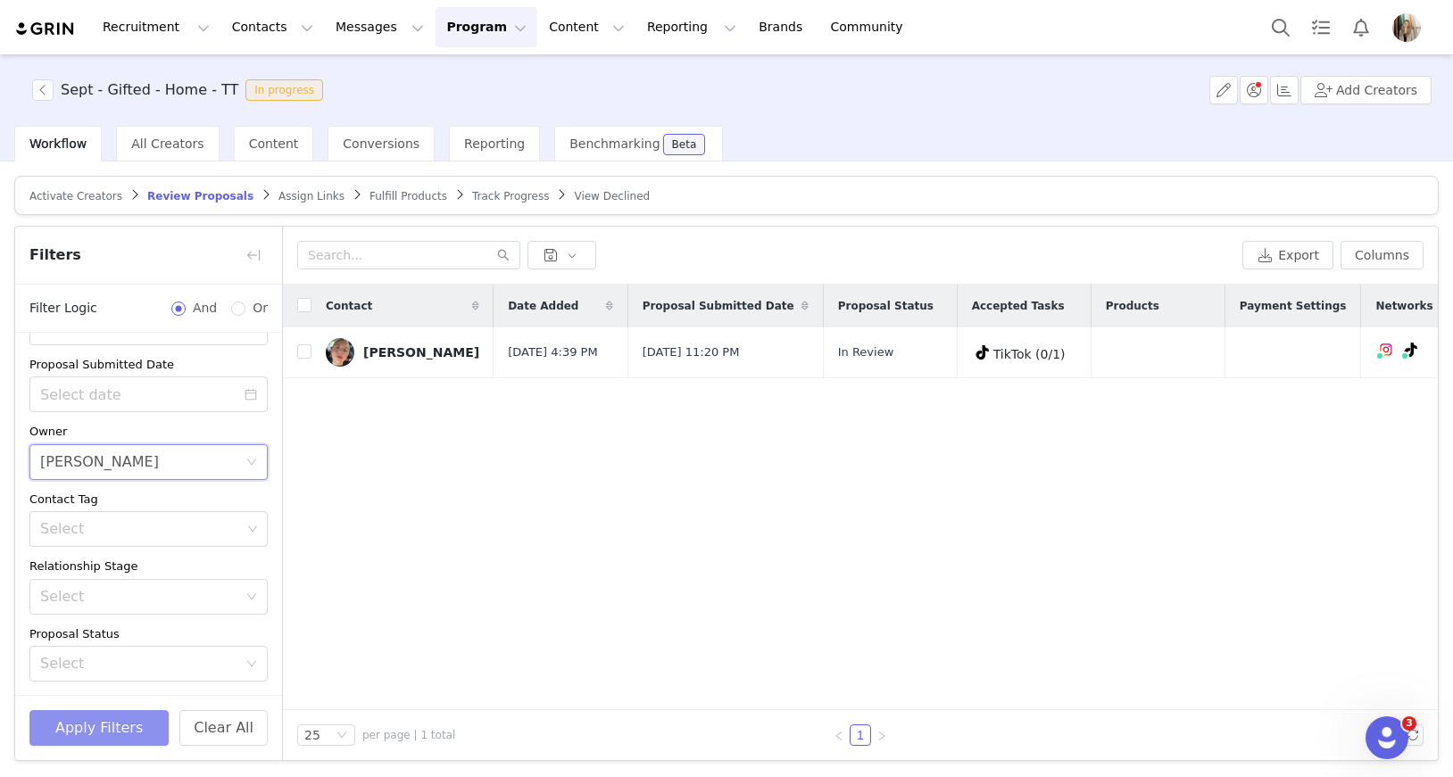
scroll to position [170, 0]
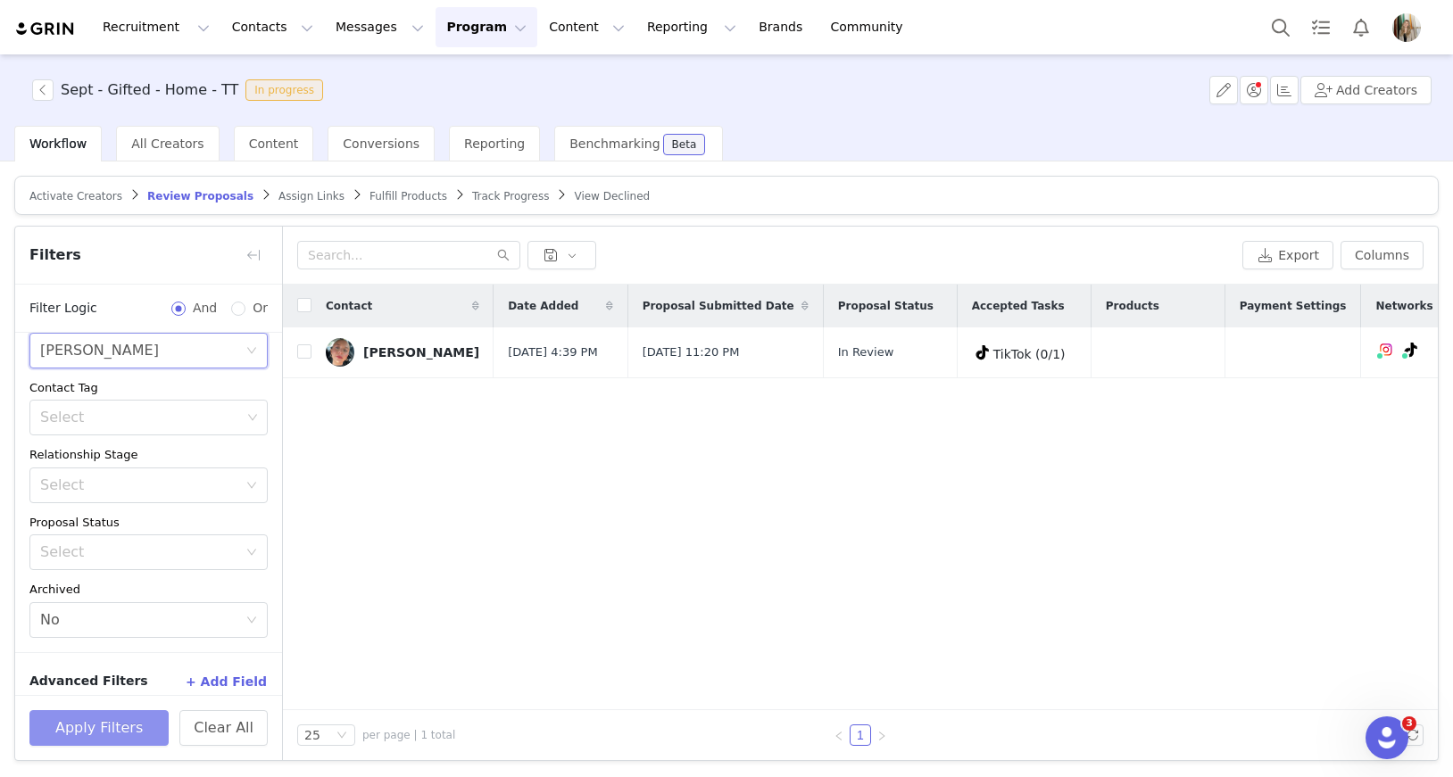
click at [124, 731] on button "Apply Filters" at bounding box center [98, 728] width 139 height 36
